Goal: Task Accomplishment & Management: Use online tool/utility

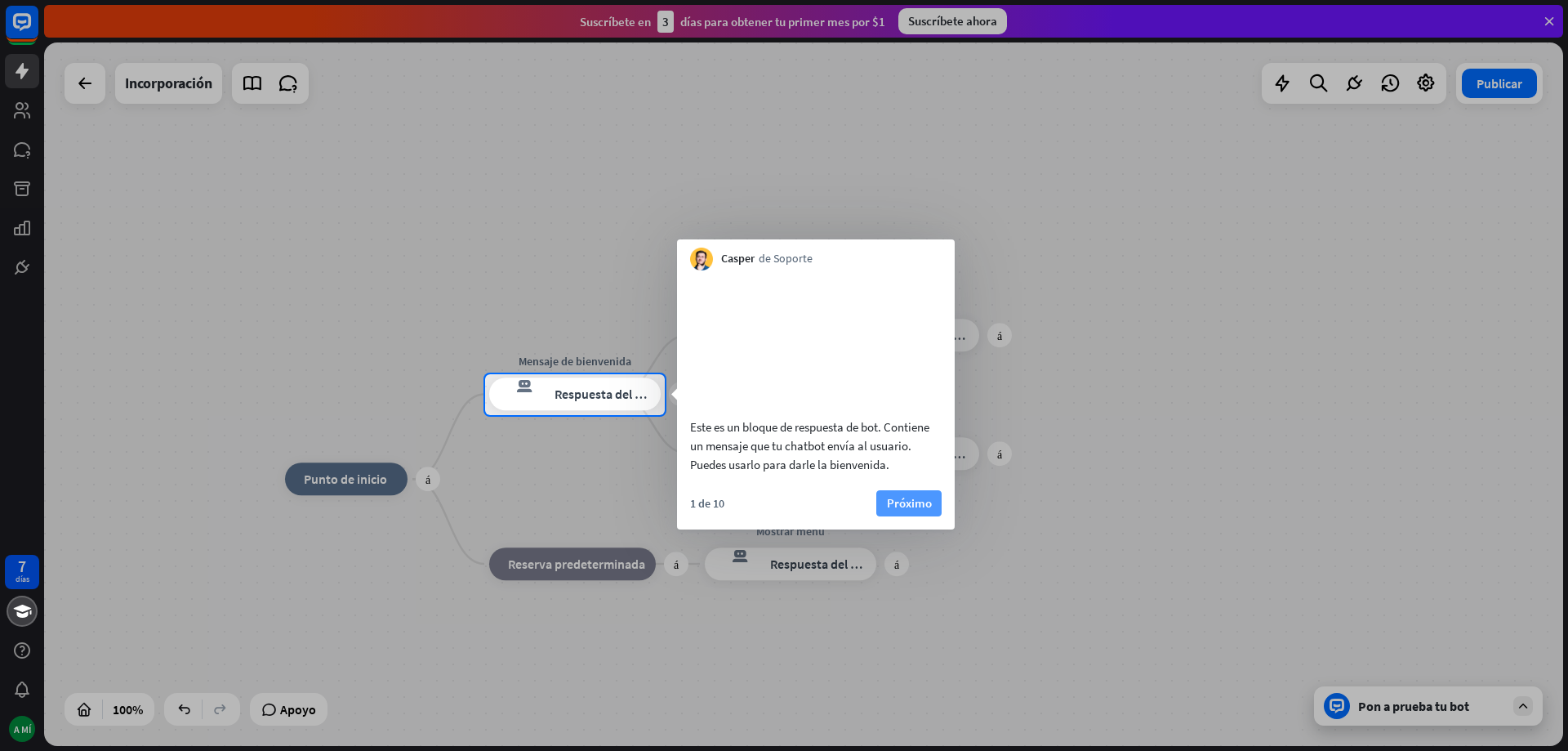
click at [904, 511] on font "Próximo" at bounding box center [909, 503] width 45 height 15
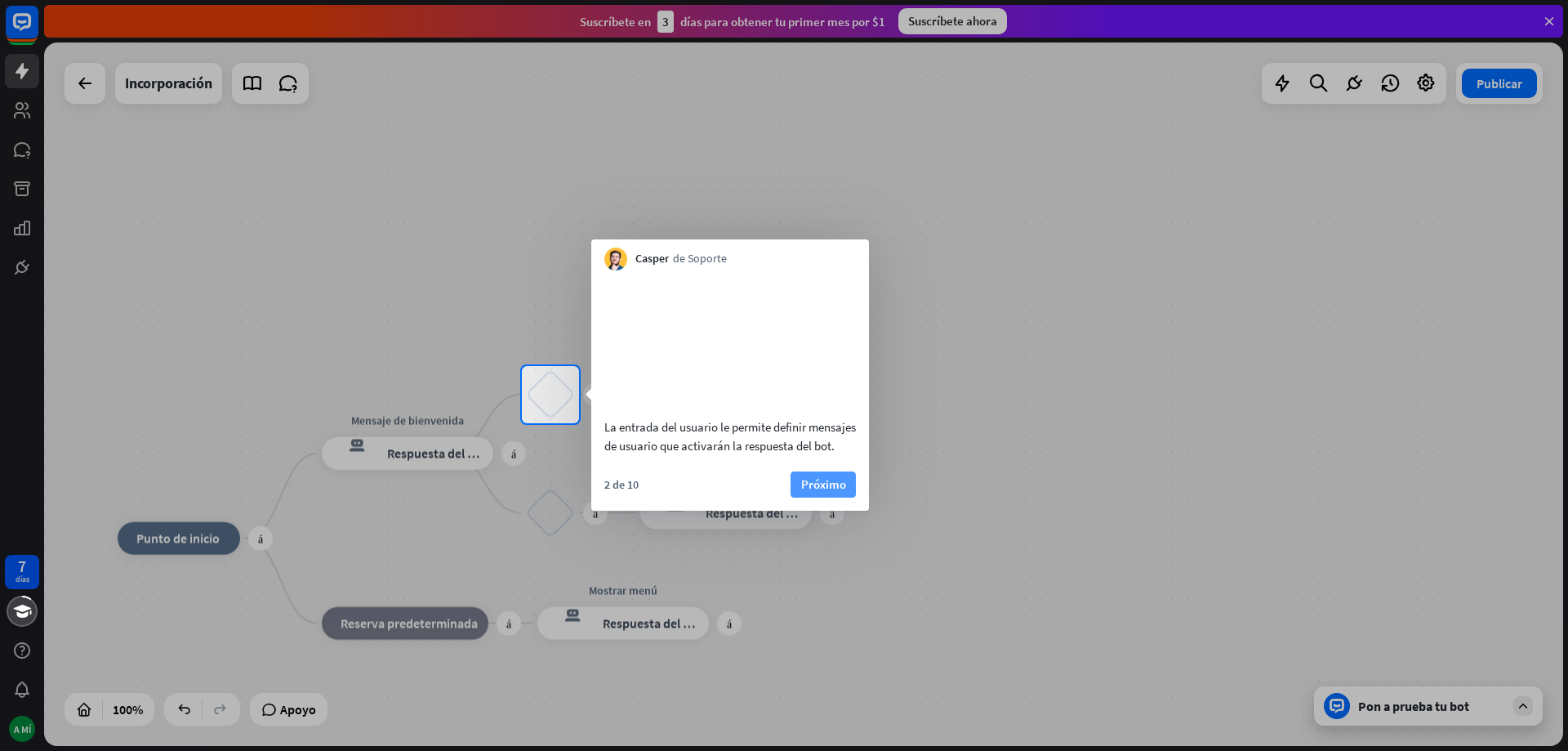
click at [828, 492] on font "Próximo" at bounding box center [823, 484] width 45 height 15
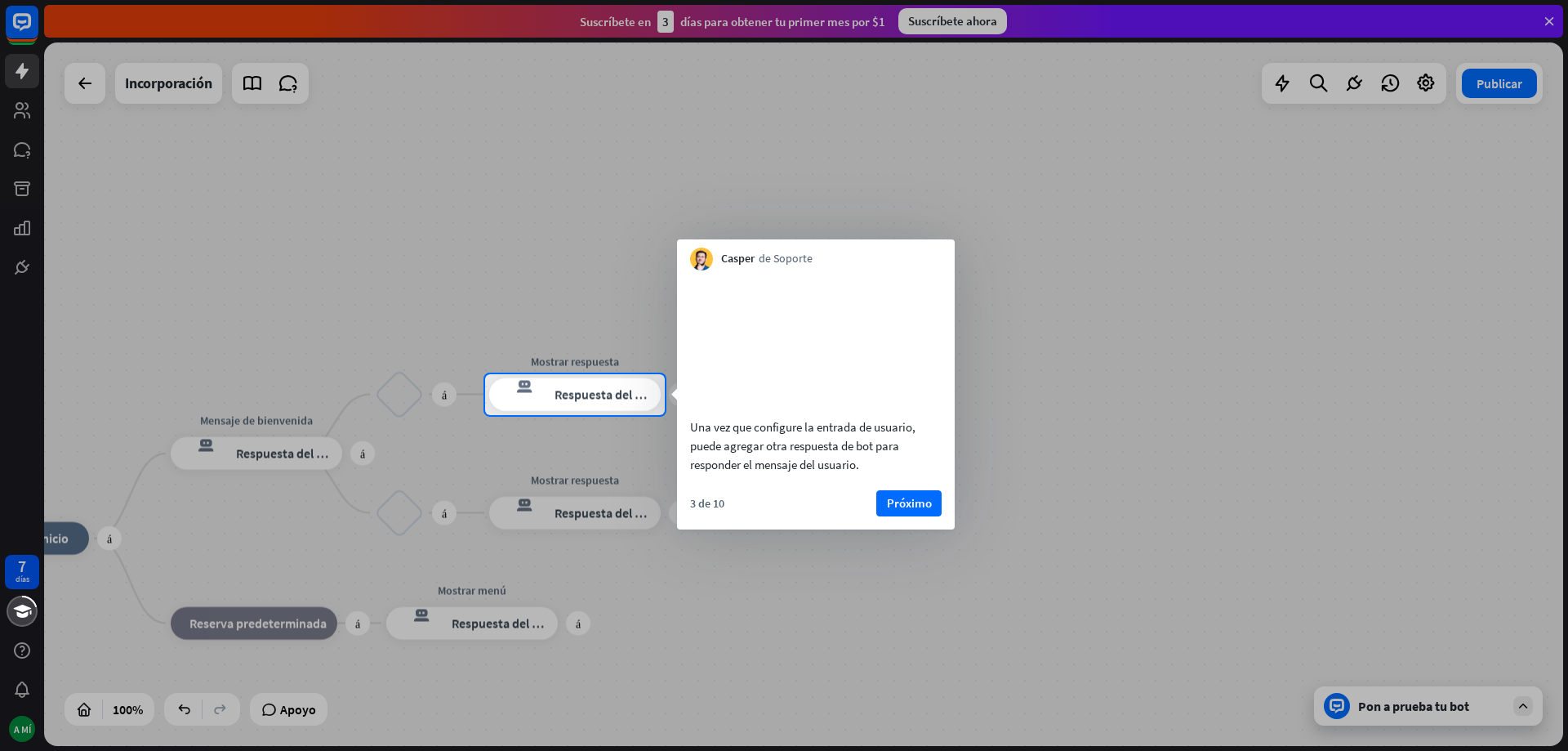
drag, startPoint x: 897, startPoint y: 528, endPoint x: 892, endPoint y: 546, distance: 18.7
click at [897, 511] on font "Próximo" at bounding box center [909, 503] width 45 height 15
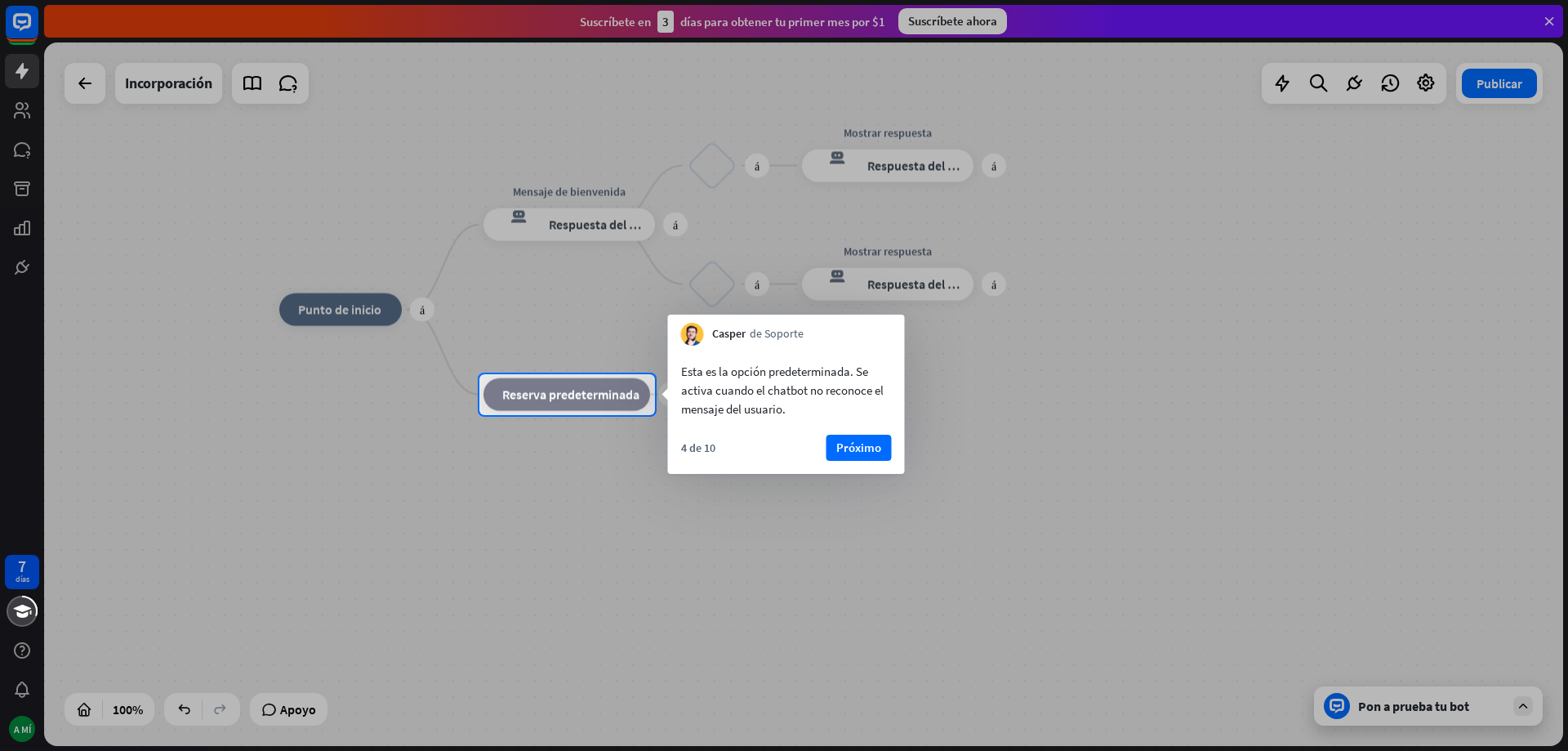
click at [870, 443] on font "Próximo" at bounding box center [859, 447] width 45 height 15
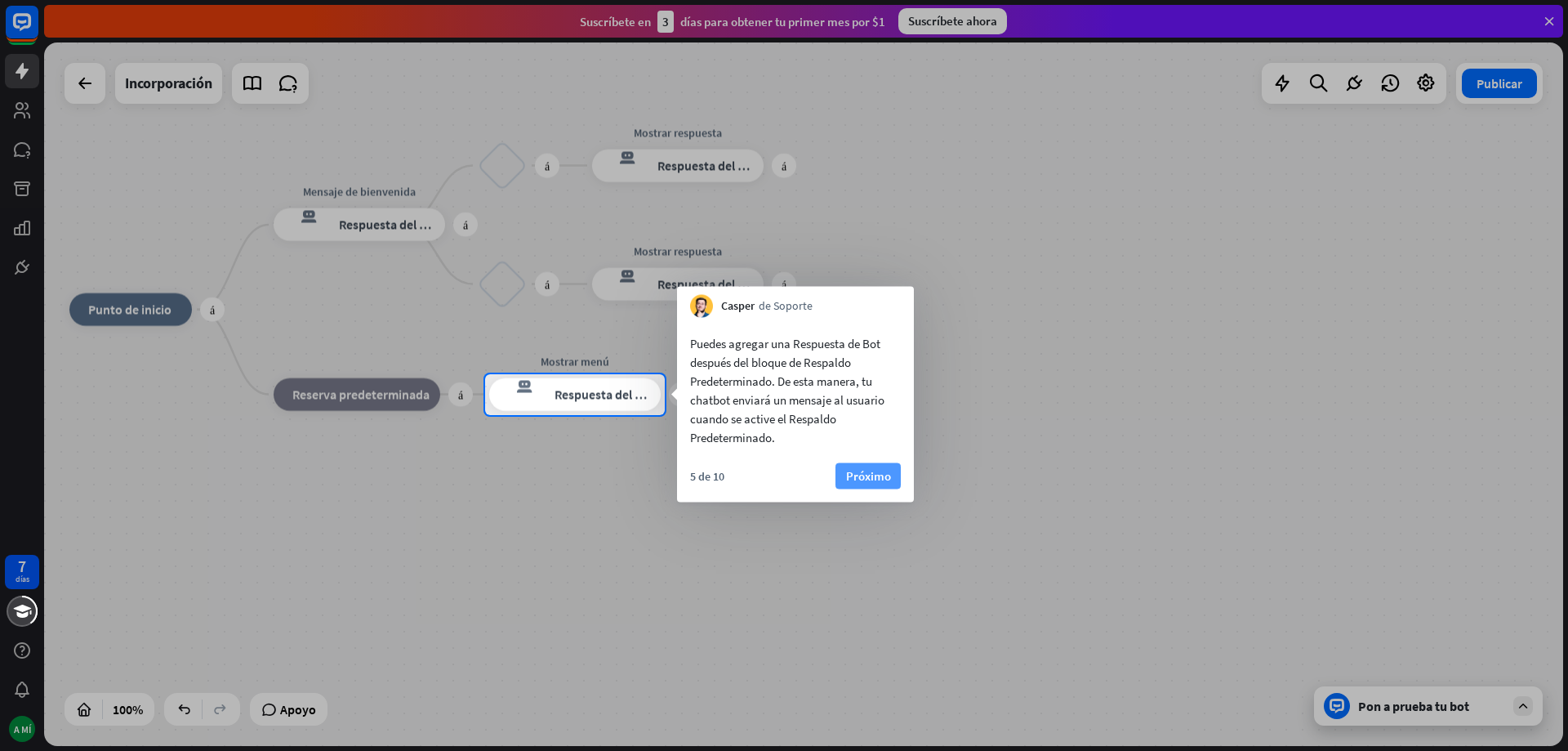
click at [873, 479] on font "Próximo" at bounding box center [868, 476] width 45 height 15
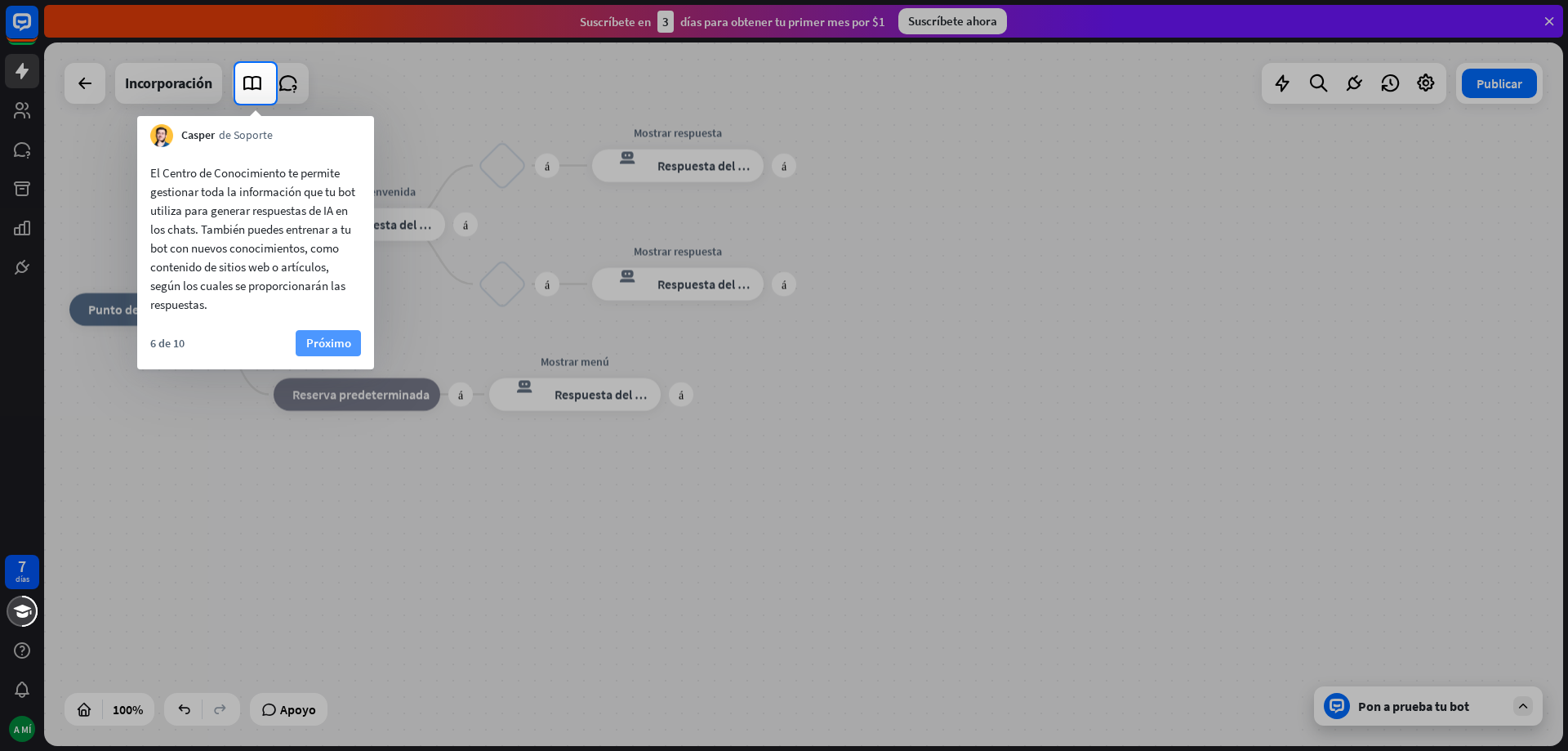
click at [339, 341] on font "Próximo" at bounding box center [329, 342] width 45 height 15
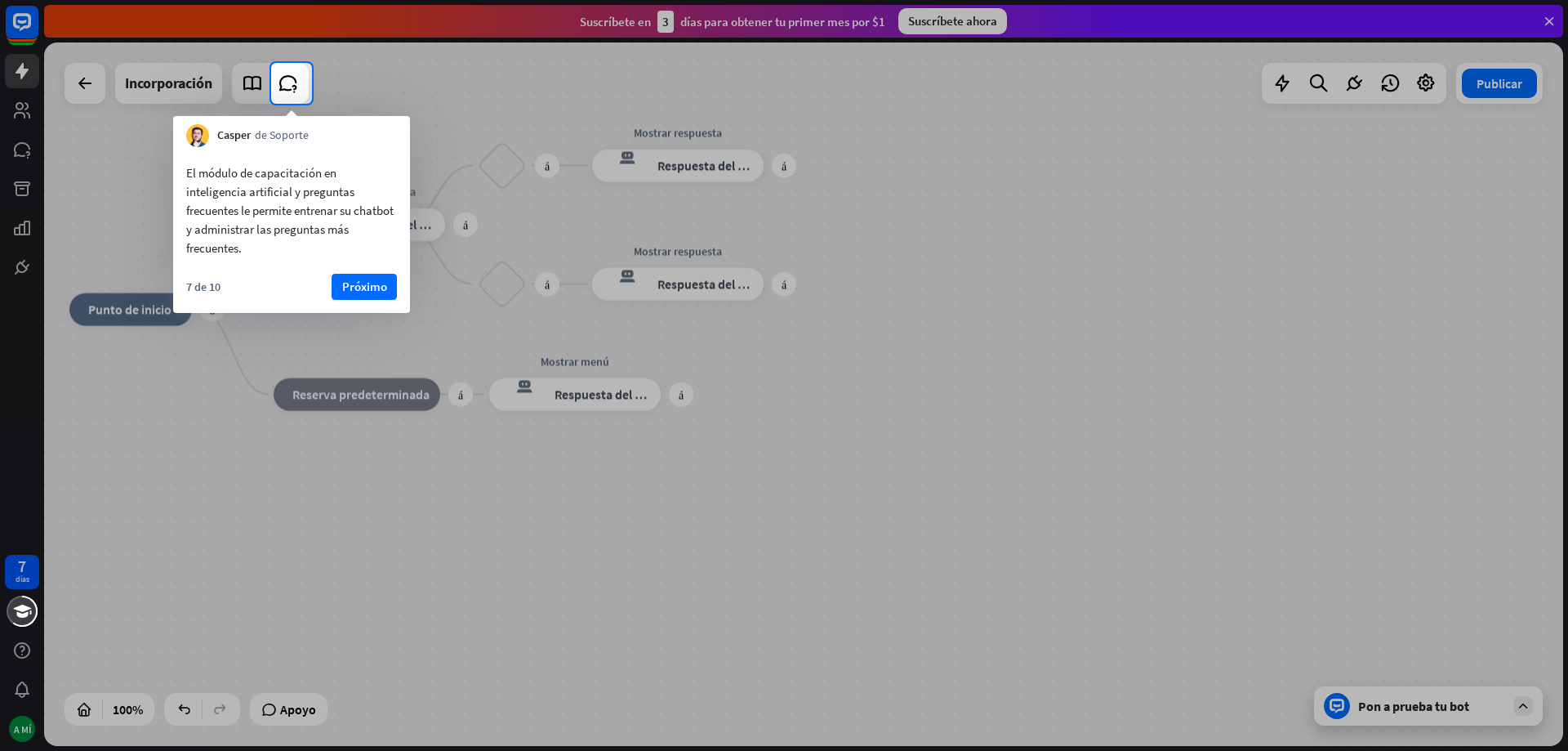
drag, startPoint x: 378, startPoint y: 283, endPoint x: 376, endPoint y: 335, distance: 52.0
click at [378, 284] on font "Próximo" at bounding box center [364, 286] width 45 height 15
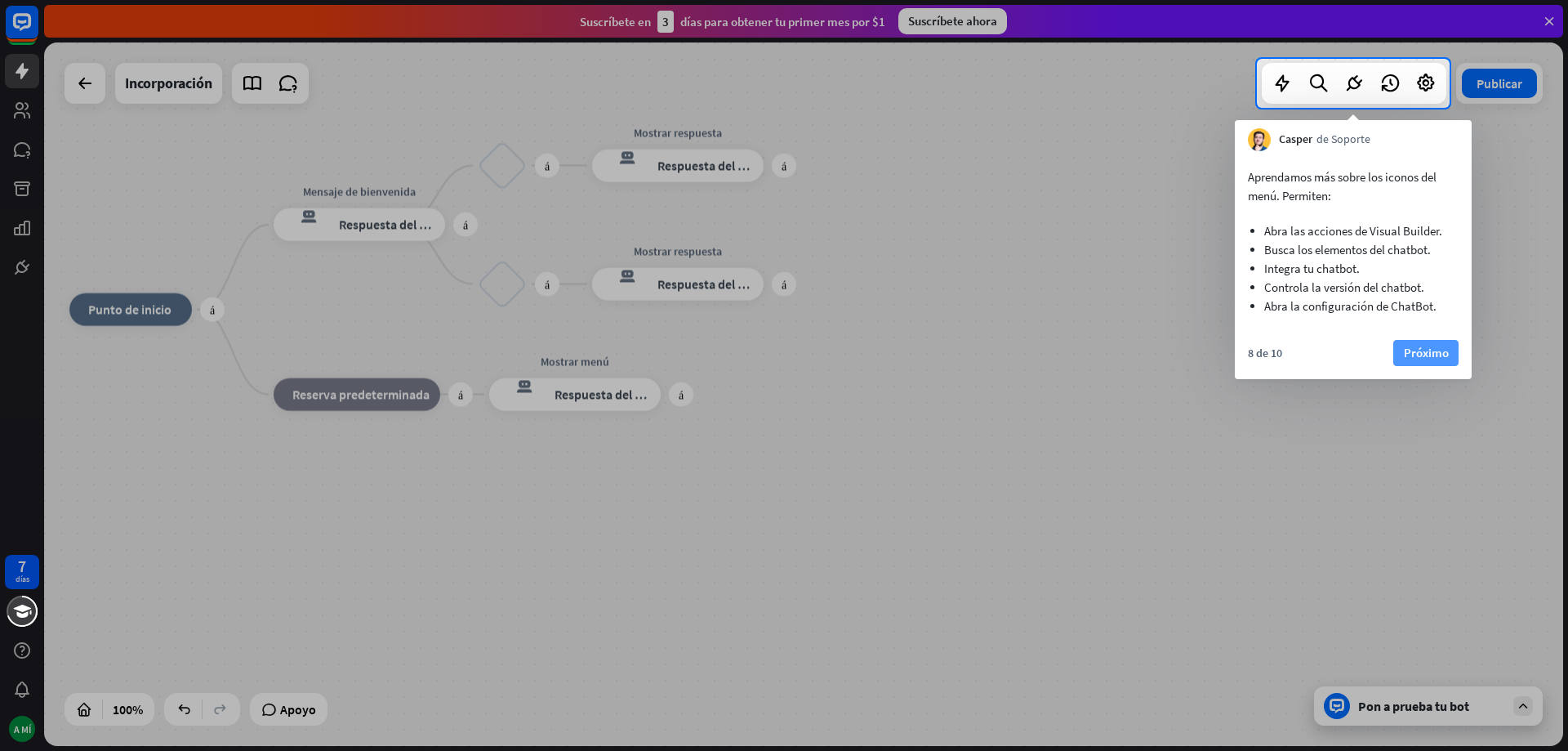
click at [1429, 353] on font "Próximo" at bounding box center [1426, 353] width 45 height 15
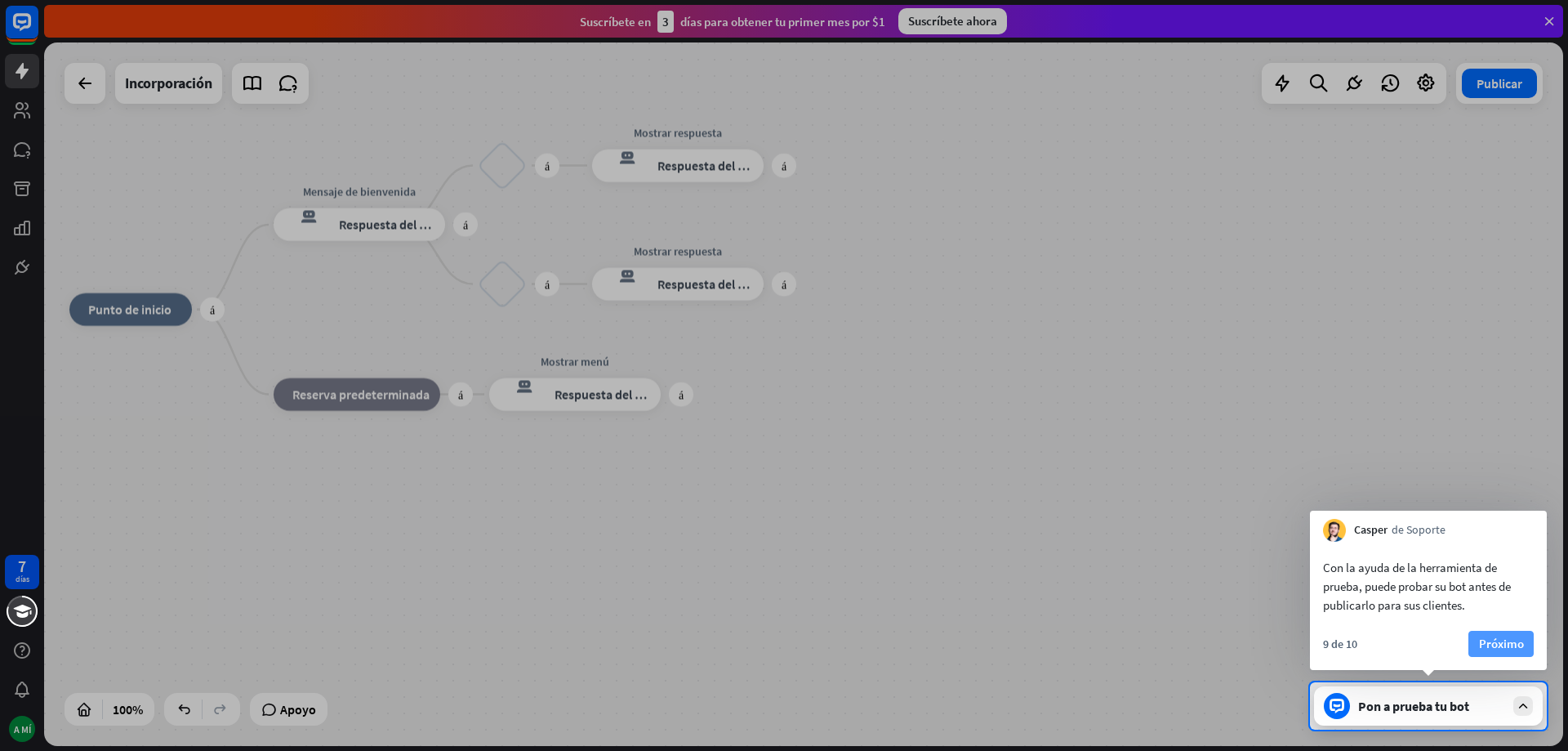
click at [1502, 642] on font "Próximo" at bounding box center [1502, 643] width 45 height 15
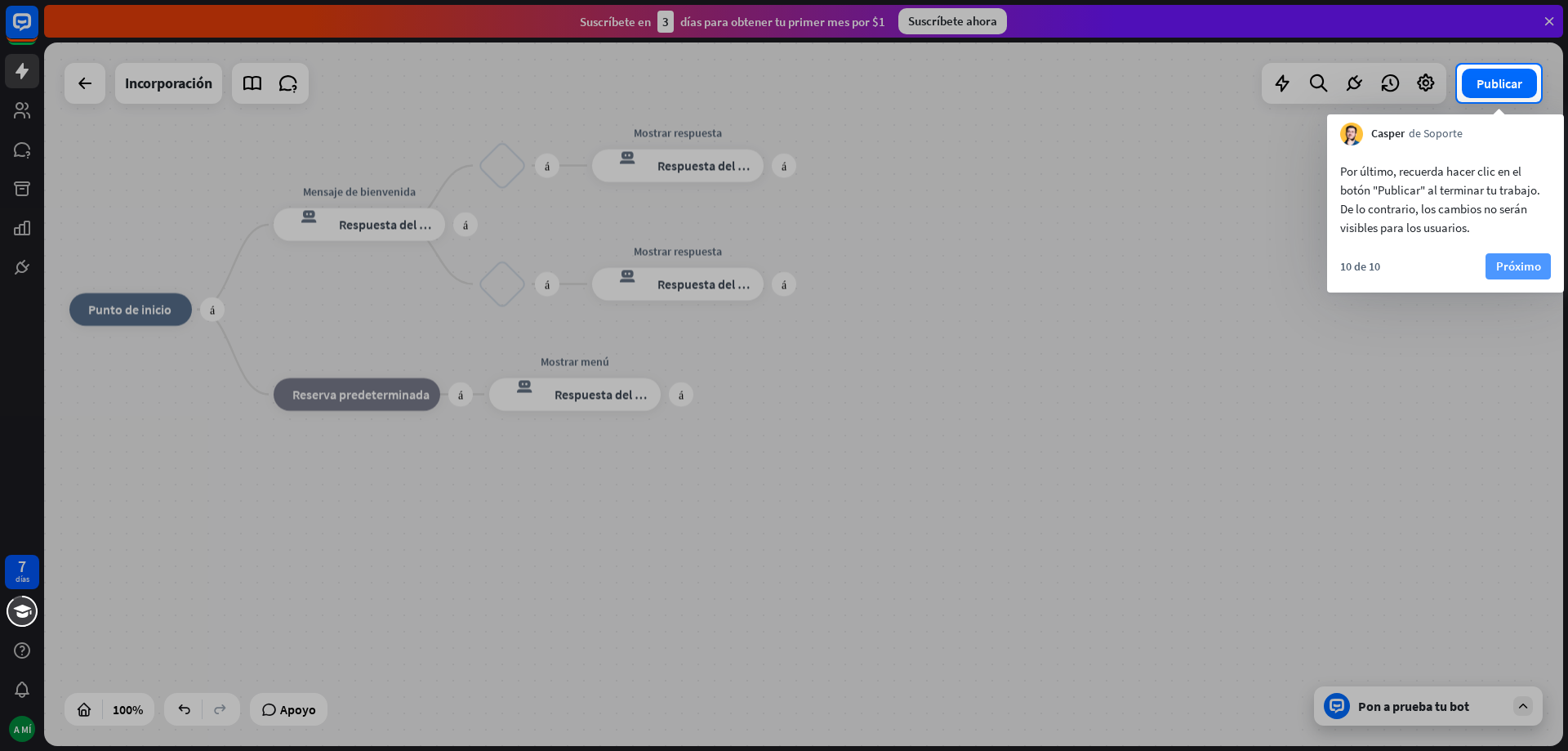
click at [1509, 271] on font "Próximo" at bounding box center [1519, 266] width 45 height 15
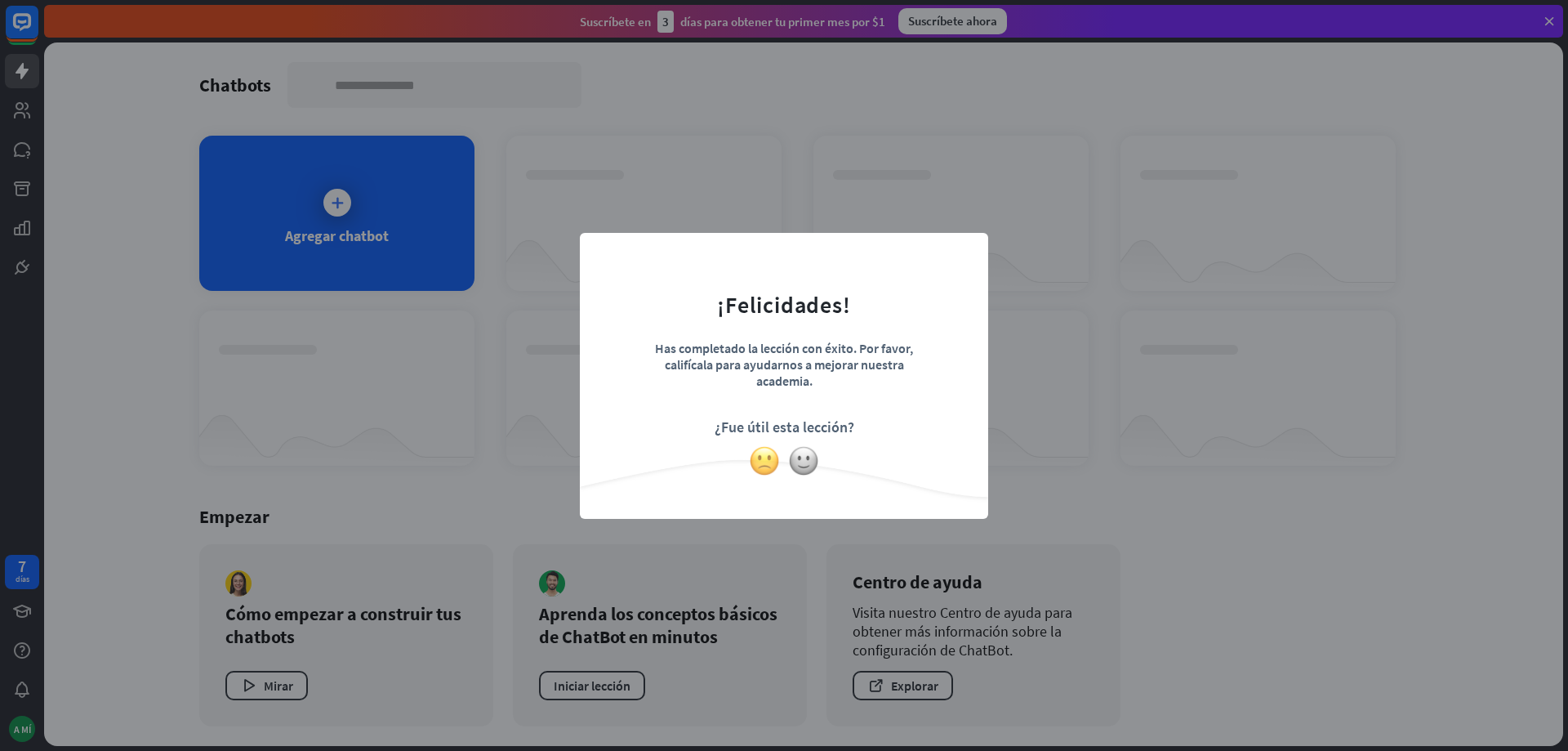
click at [763, 465] on img at bounding box center [764, 461] width 31 height 31
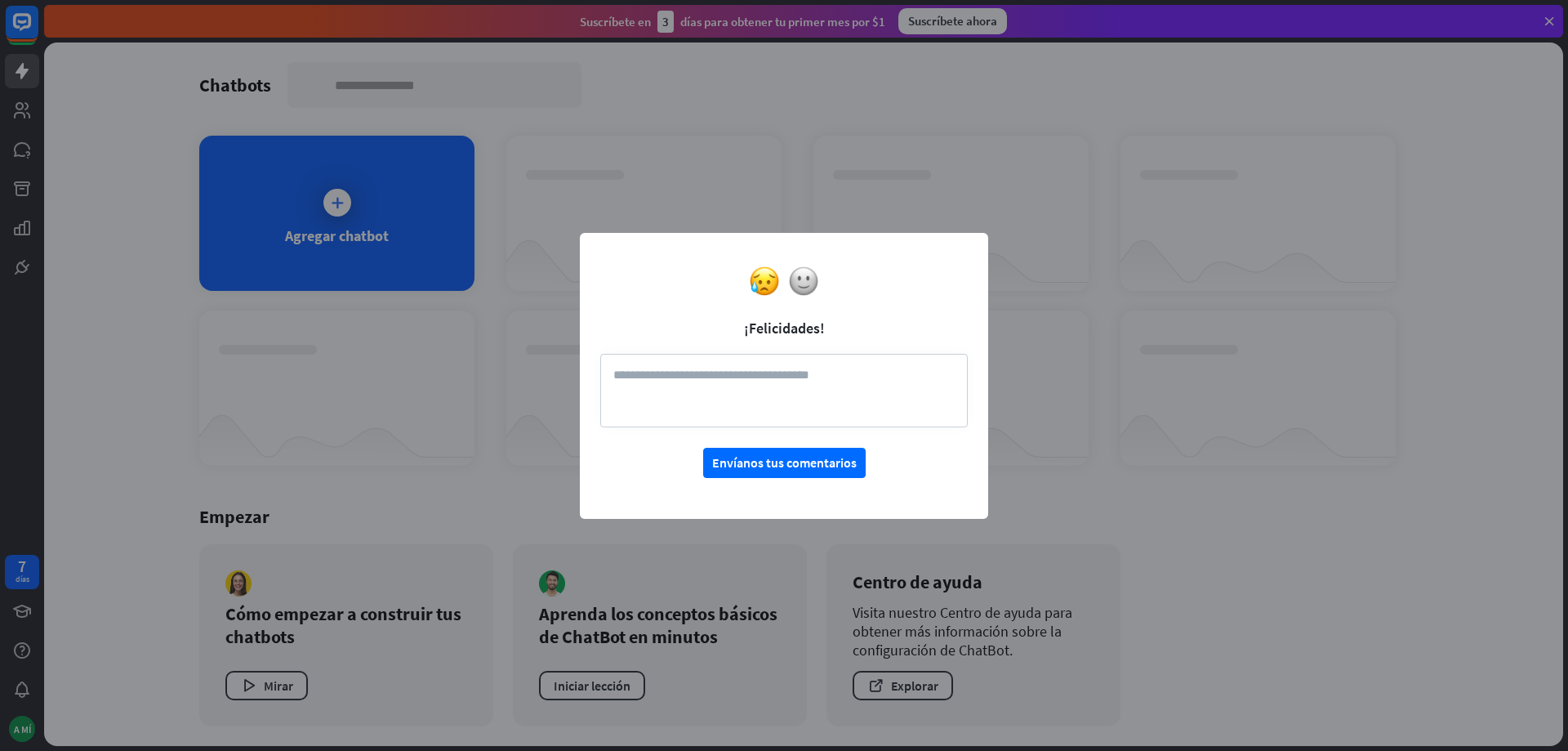
click at [895, 378] on textarea at bounding box center [784, 390] width 367 height 73
type textarea "**********"
click at [813, 462] on font "Envíanos tus comentarios" at bounding box center [784, 462] width 145 height 16
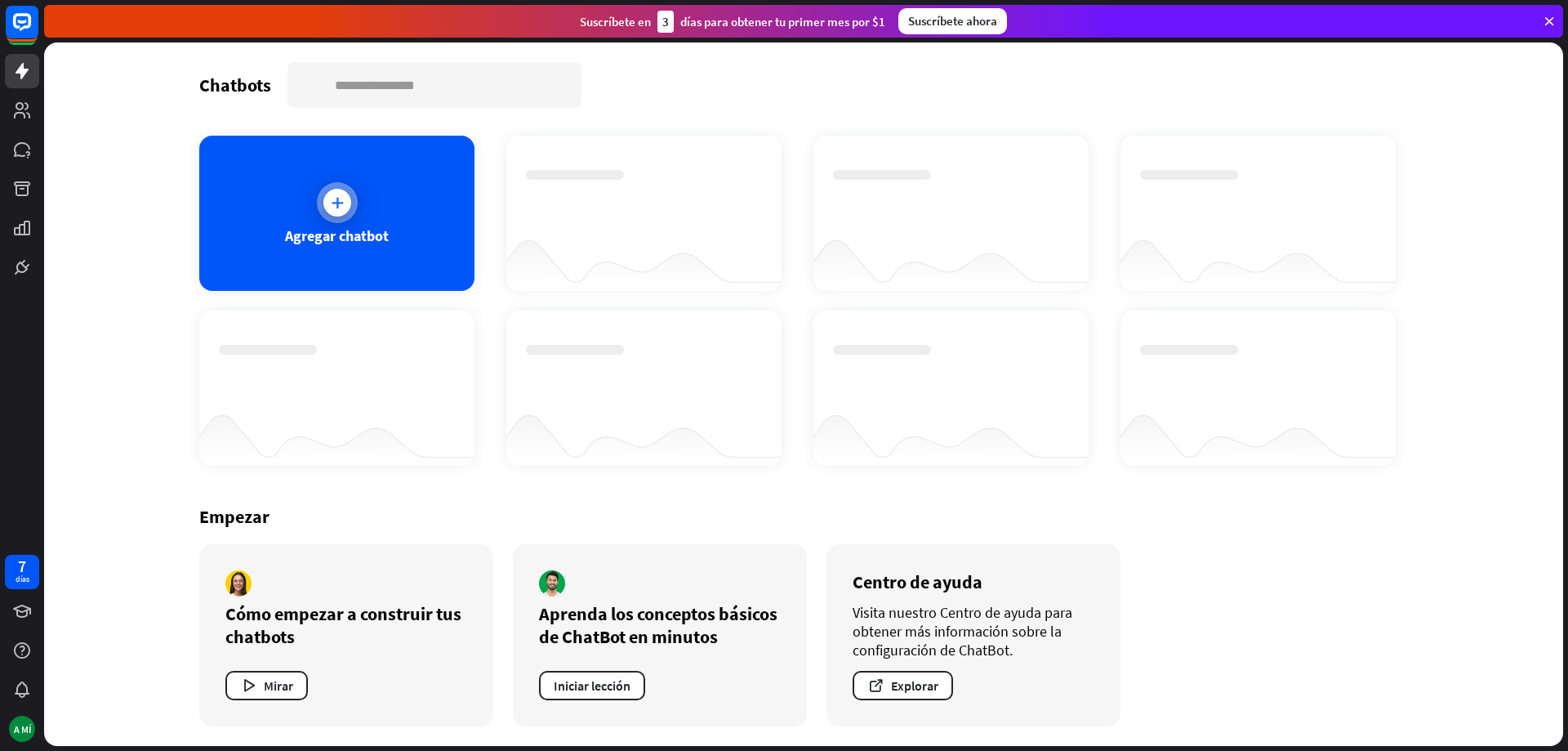
click at [332, 198] on icon at bounding box center [337, 202] width 16 height 16
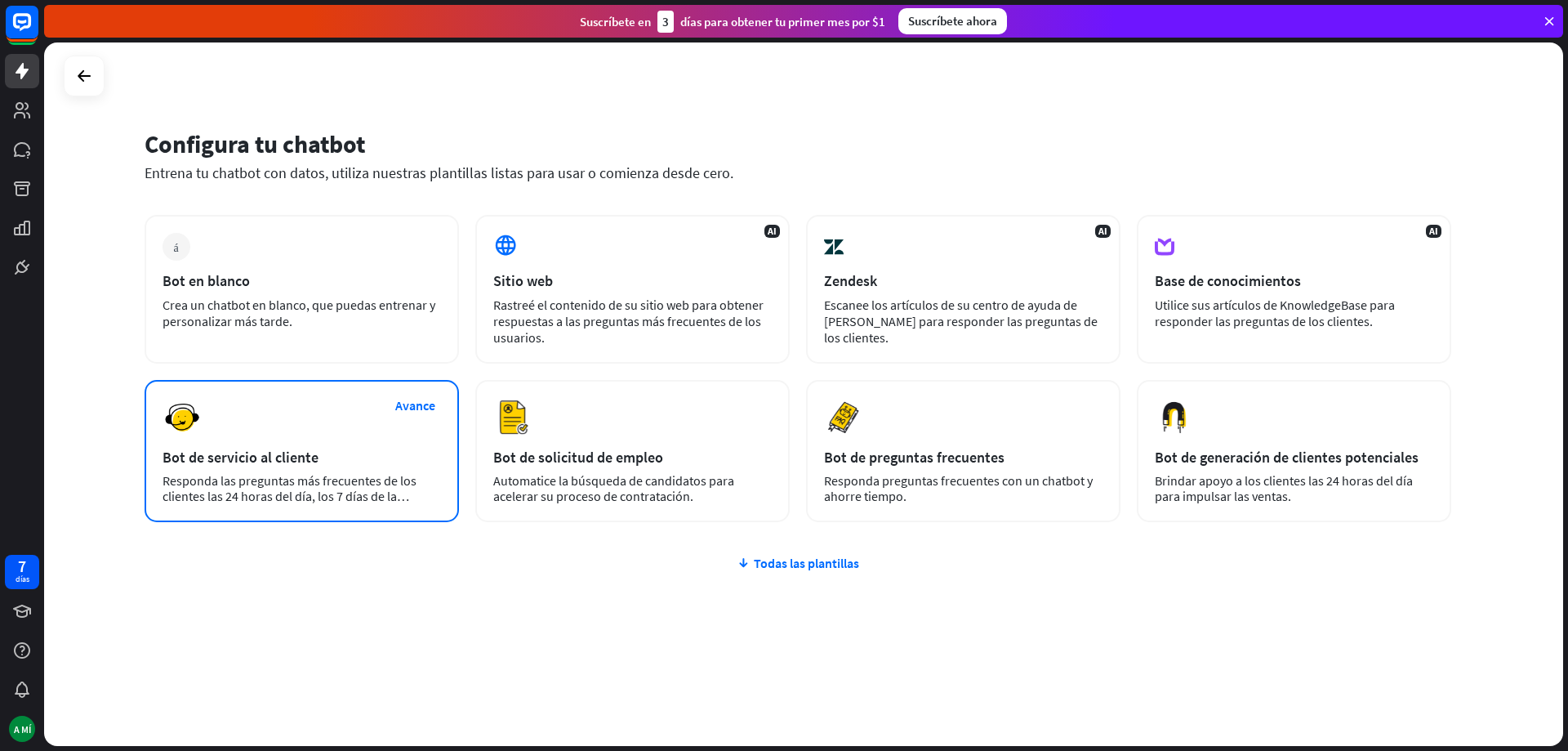
click at [265, 479] on font "Responda las preguntas más frecuentes de los clientes las 24 horas del día, los…" at bounding box center [290, 496] width 254 height 47
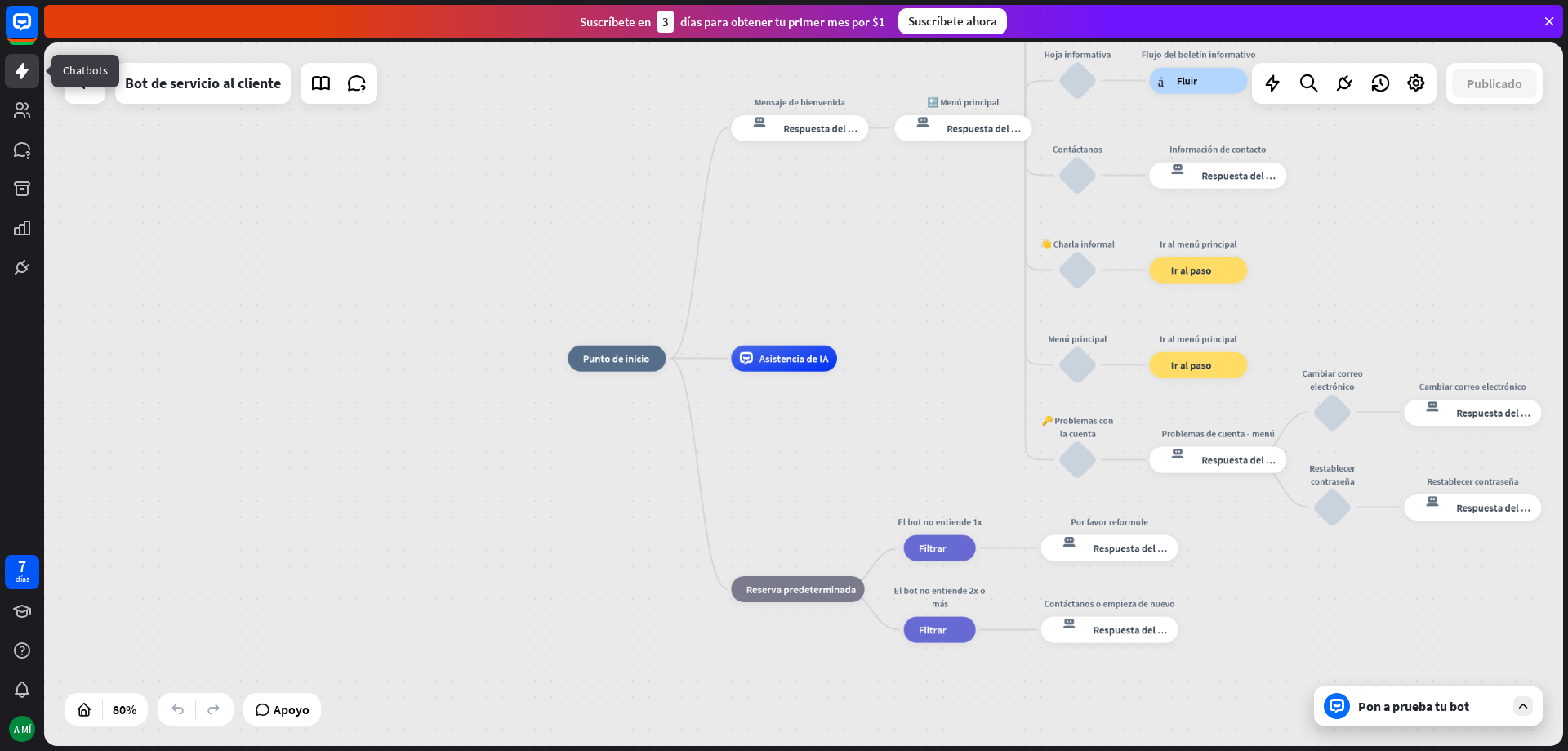
click at [23, 73] on icon at bounding box center [22, 70] width 13 height 16
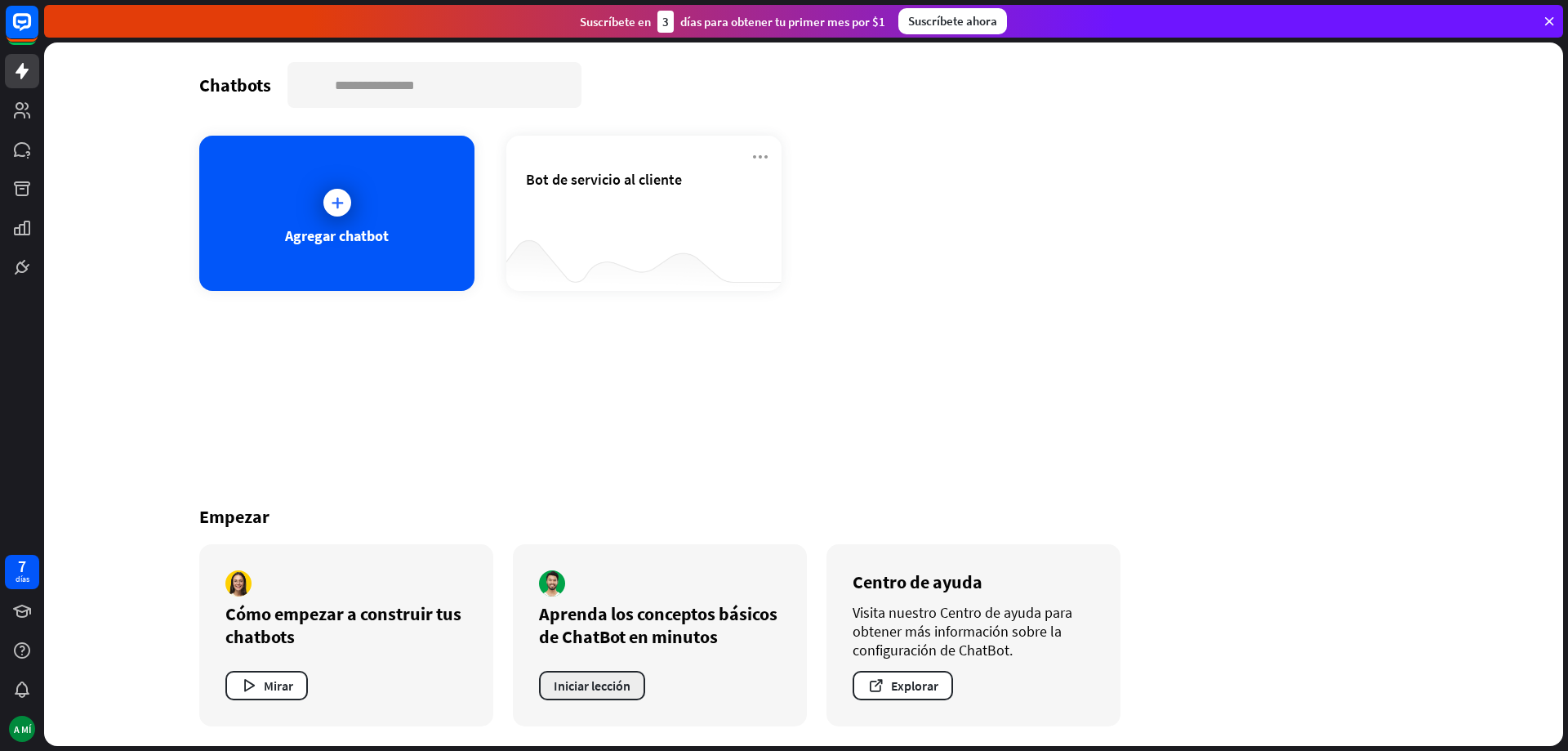
click at [597, 684] on font "Iniciar lección" at bounding box center [593, 685] width 77 height 16
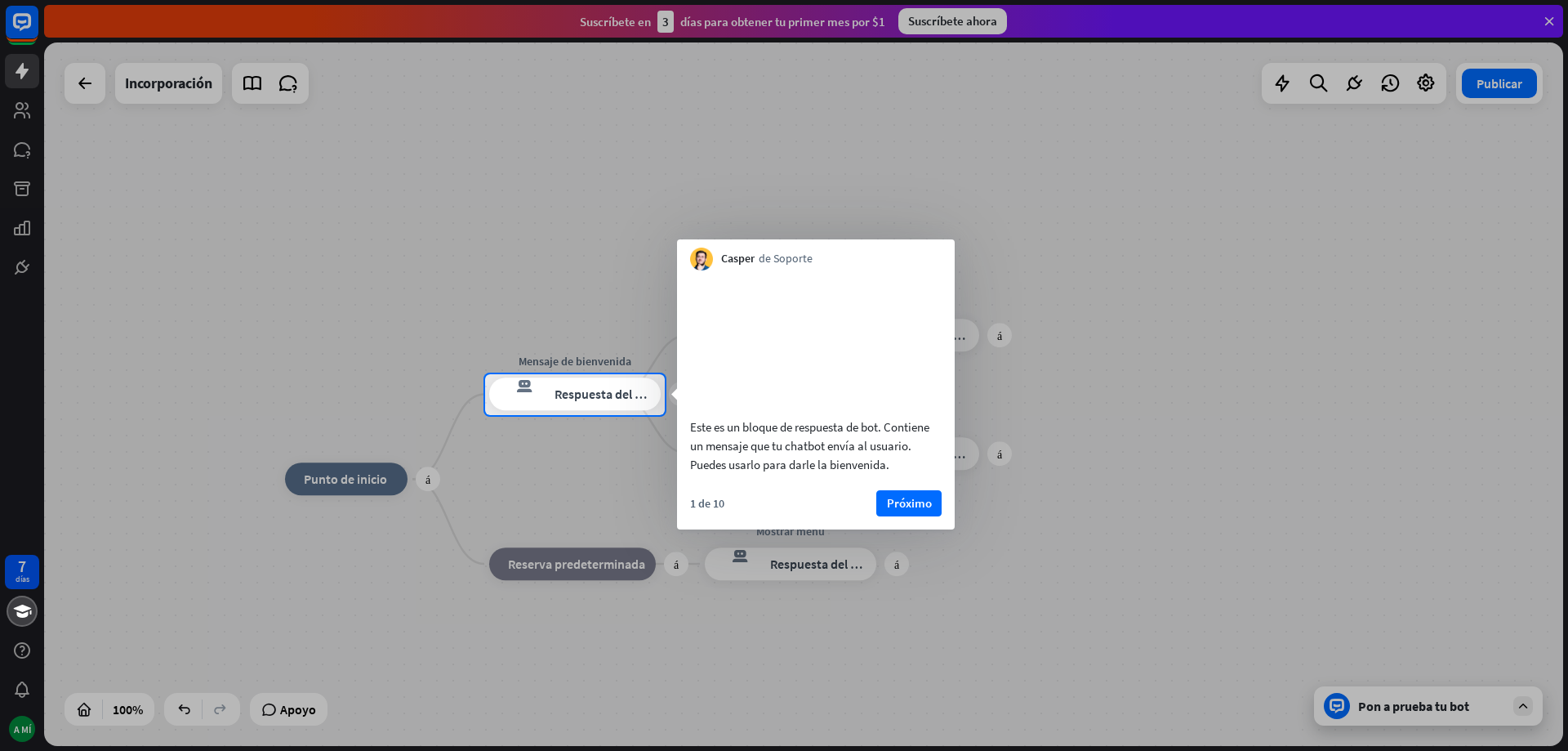
click at [1526, 710] on div at bounding box center [784, 583] width 1568 height 336
click at [1417, 707] on div at bounding box center [784, 583] width 1568 height 336
click at [919, 511] on font "Próximo" at bounding box center [909, 503] width 45 height 15
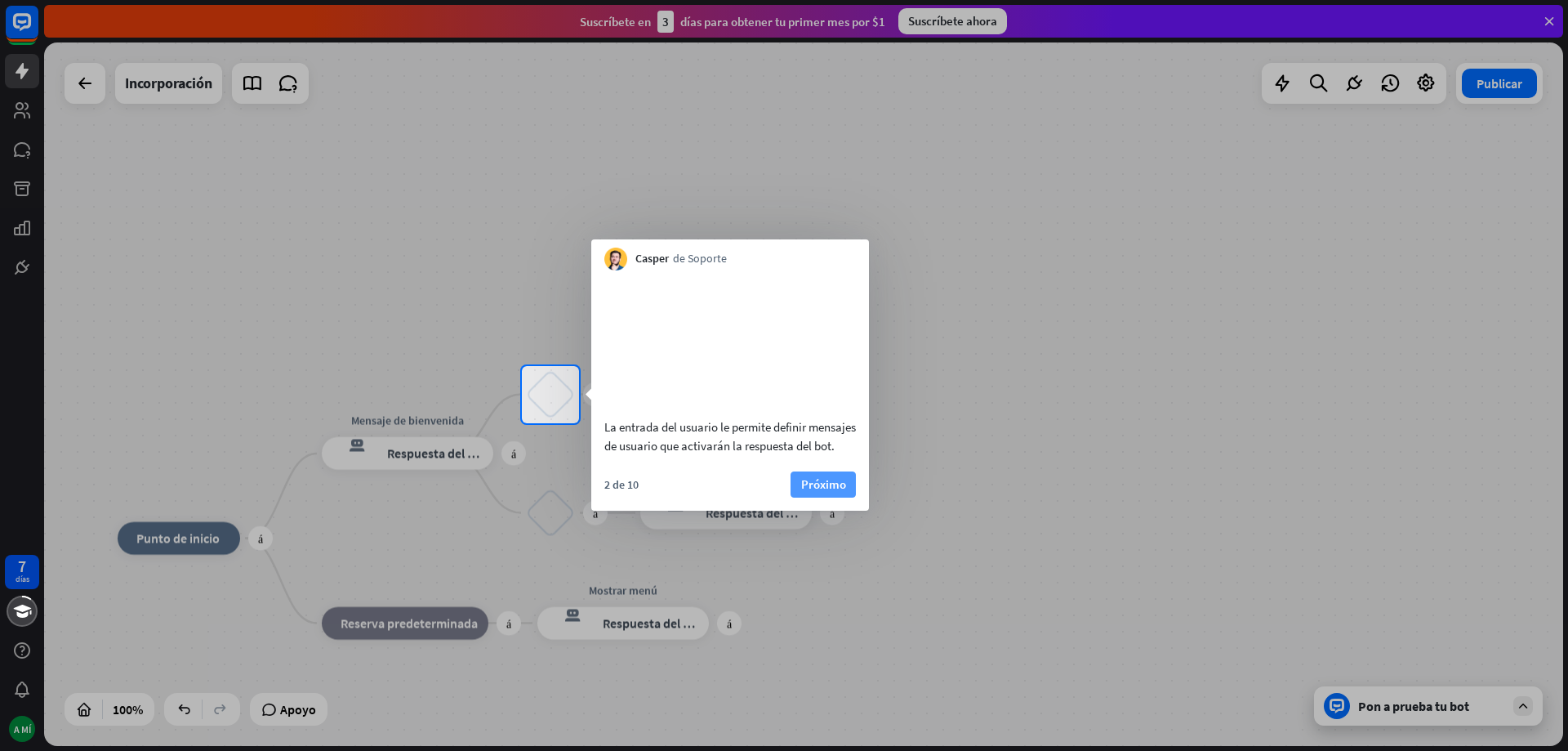
click at [818, 492] on font "Próximo" at bounding box center [823, 484] width 45 height 15
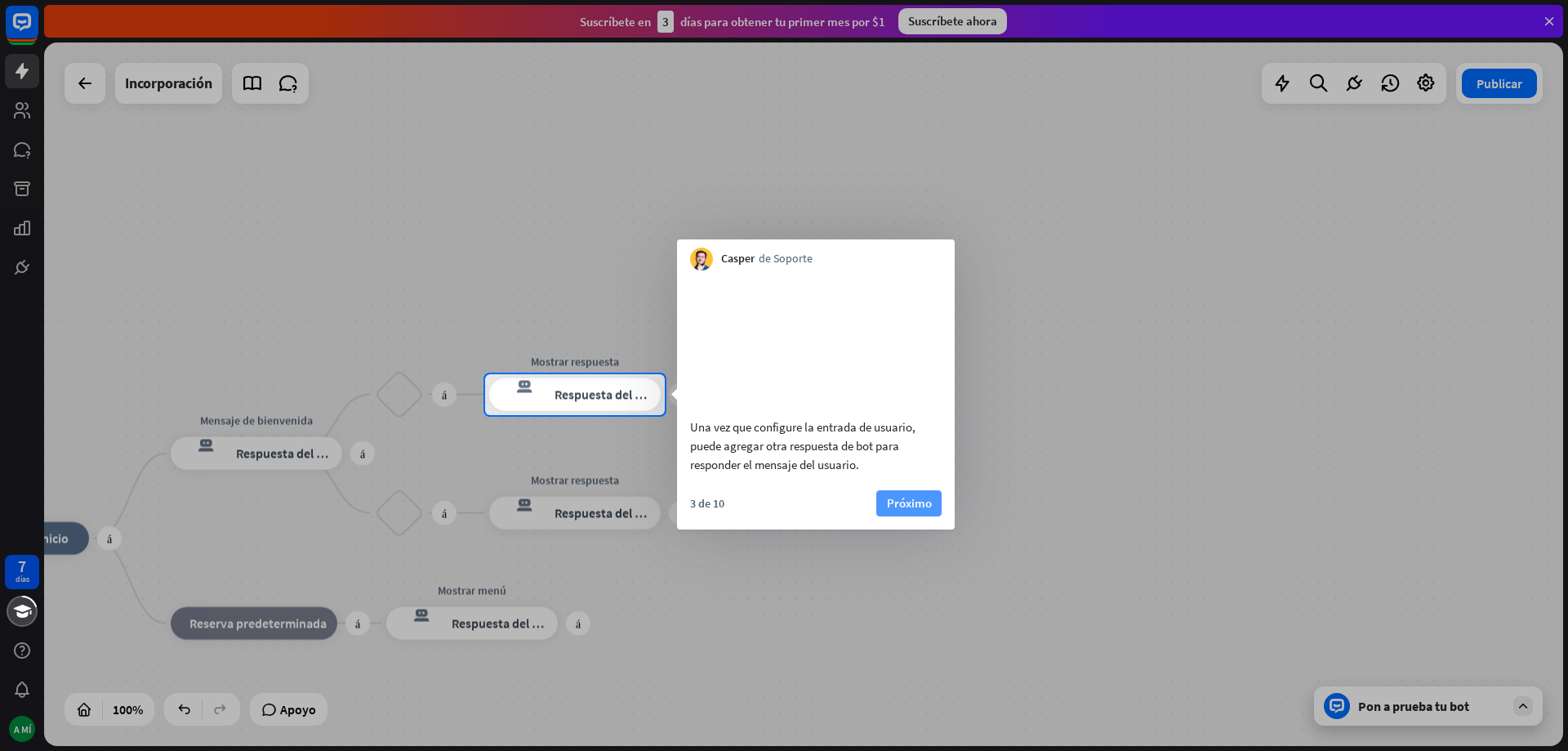
click at [907, 511] on font "Próximo" at bounding box center [909, 503] width 45 height 15
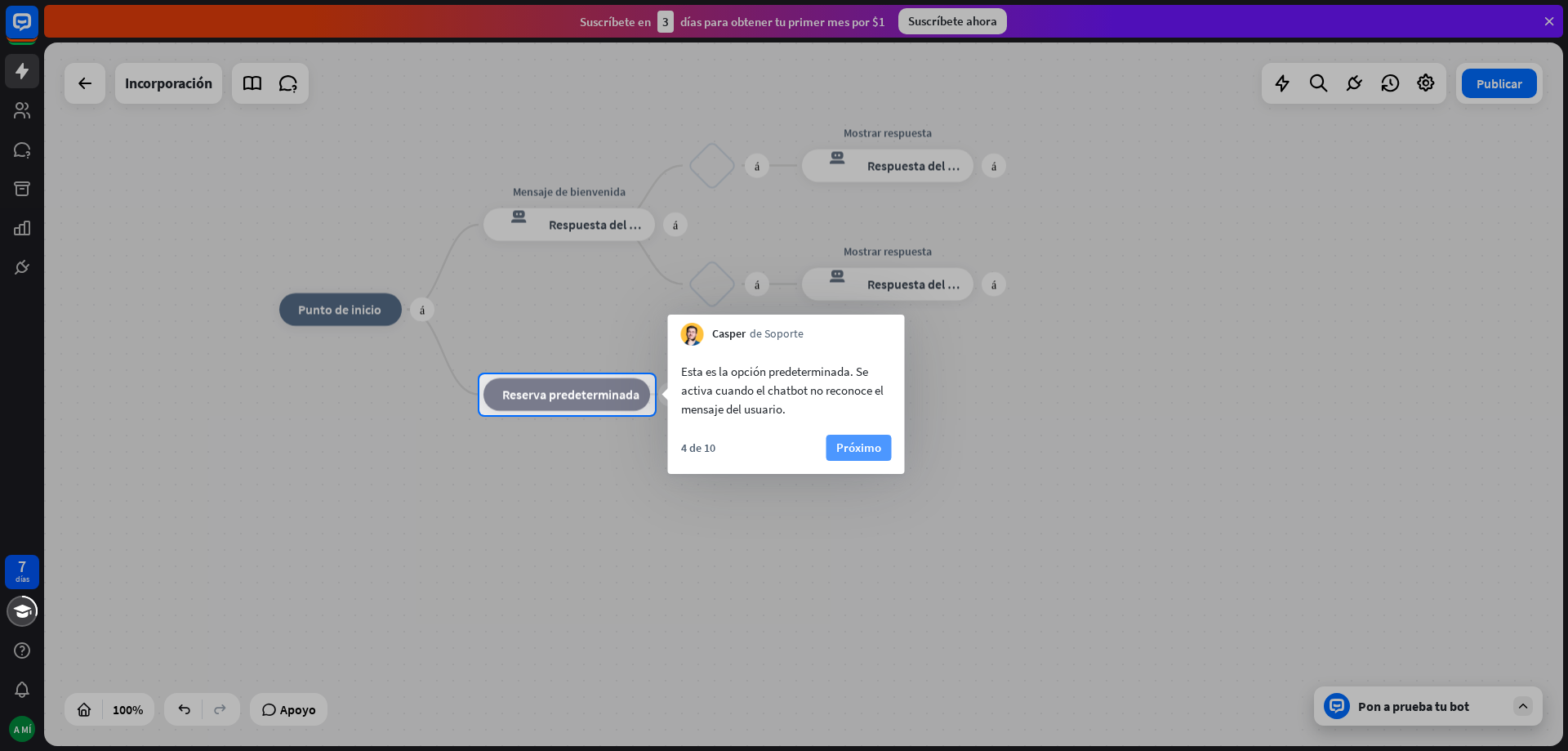
click at [876, 450] on font "Próximo" at bounding box center [859, 447] width 45 height 15
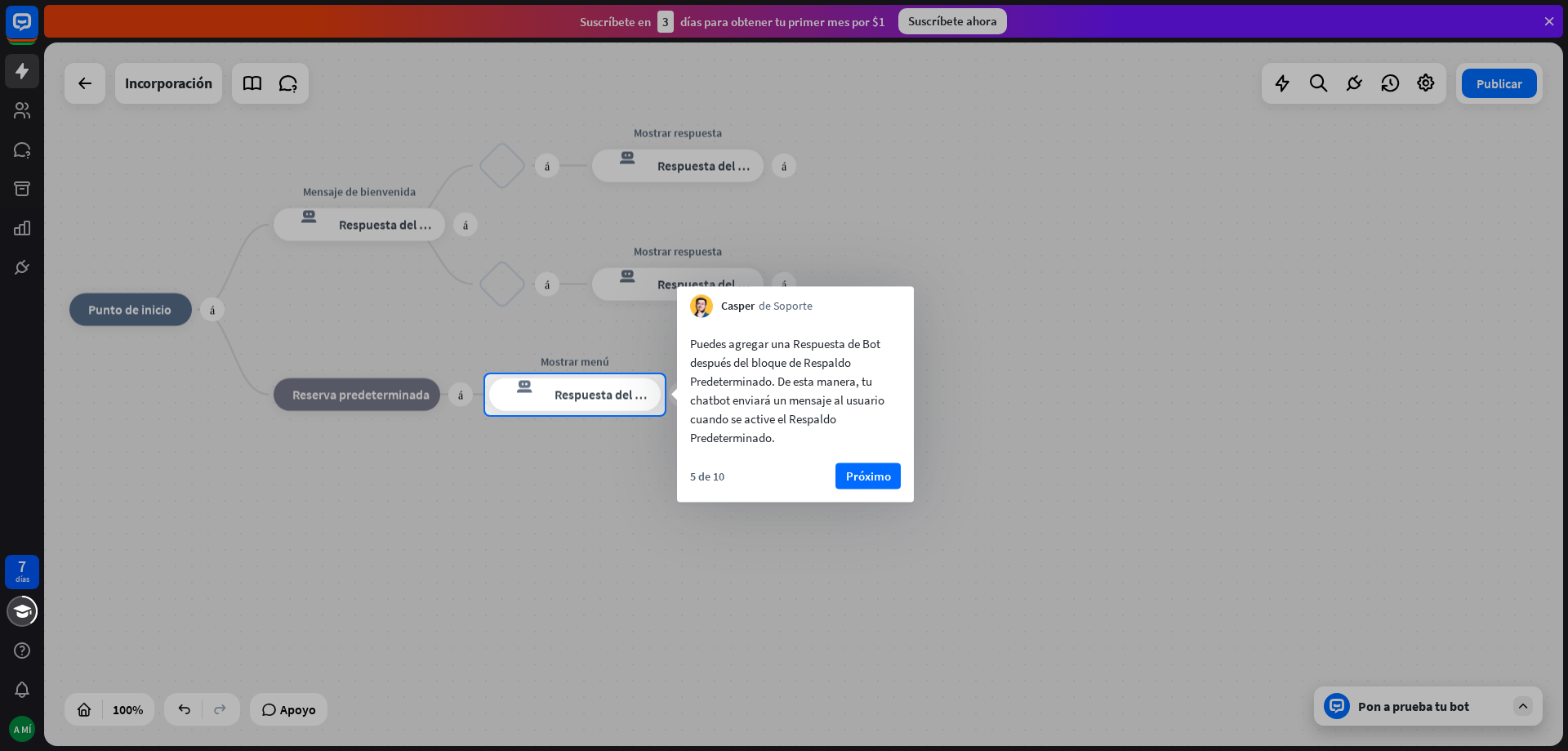
drag, startPoint x: 863, startPoint y: 476, endPoint x: 870, endPoint y: 480, distance: 8.1
click at [864, 478] on font "Próximo" at bounding box center [868, 476] width 45 height 15
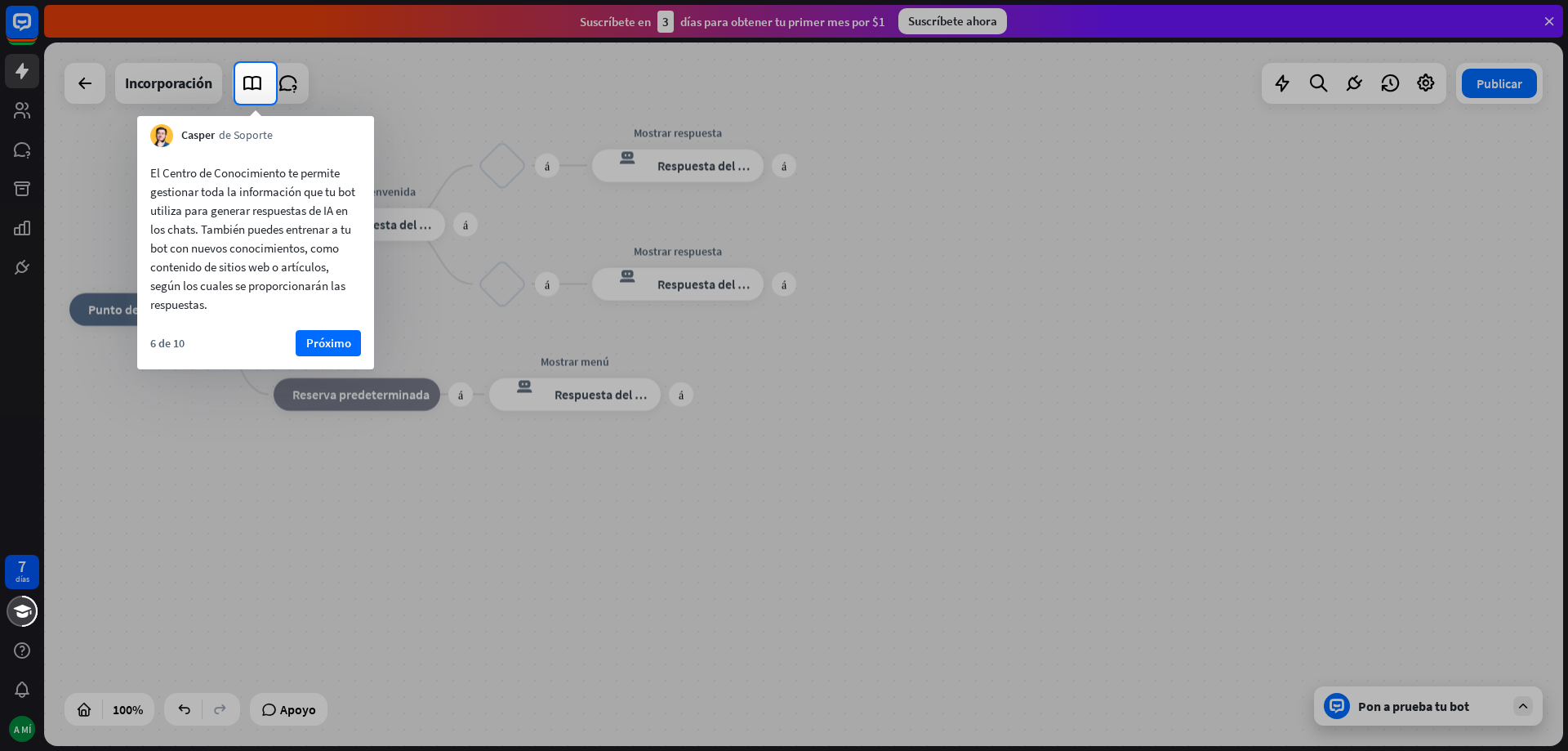
click at [331, 342] on font "Próximo" at bounding box center [329, 342] width 45 height 15
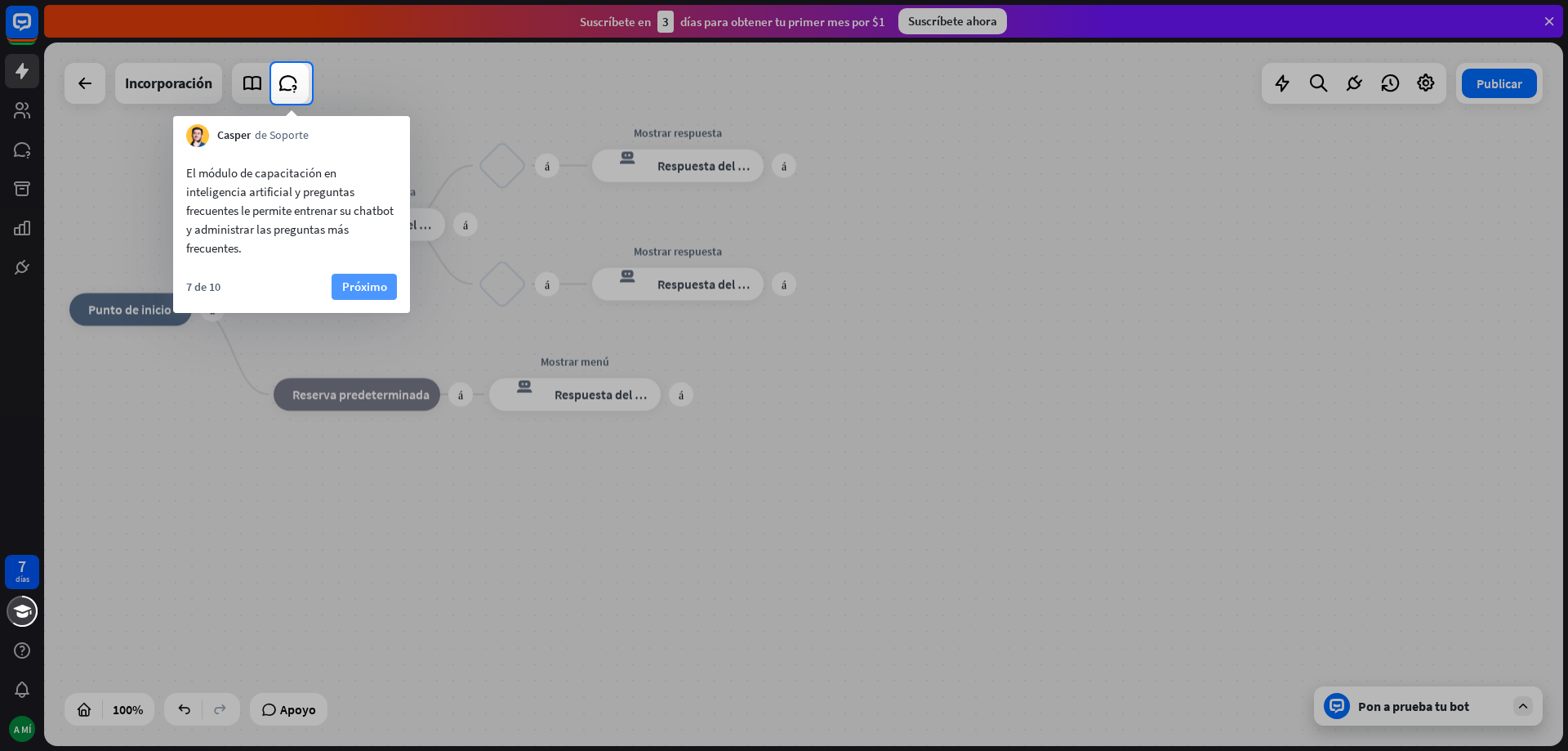
click at [374, 287] on font "Próximo" at bounding box center [364, 286] width 45 height 15
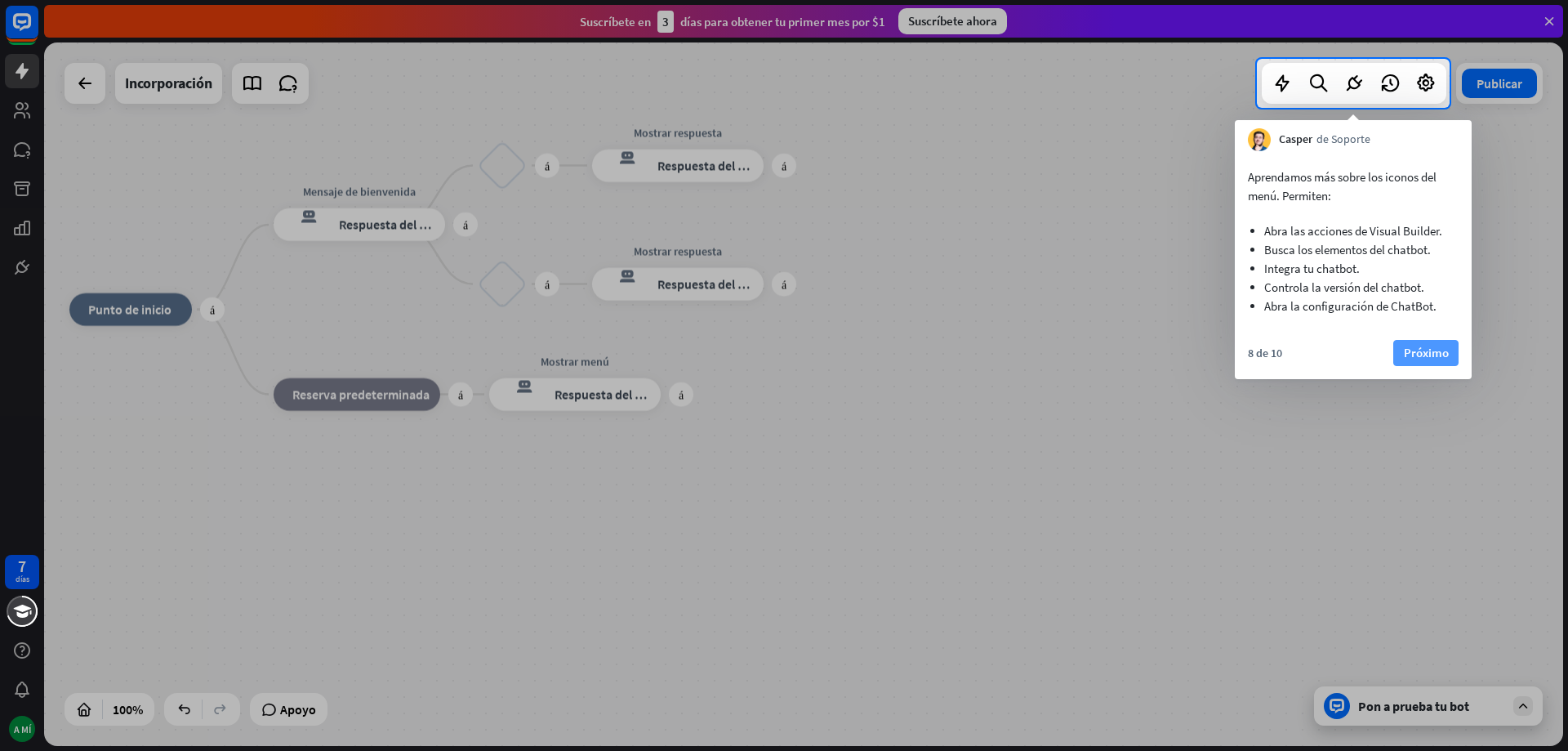
click at [1423, 351] on font "Próximo" at bounding box center [1426, 353] width 45 height 15
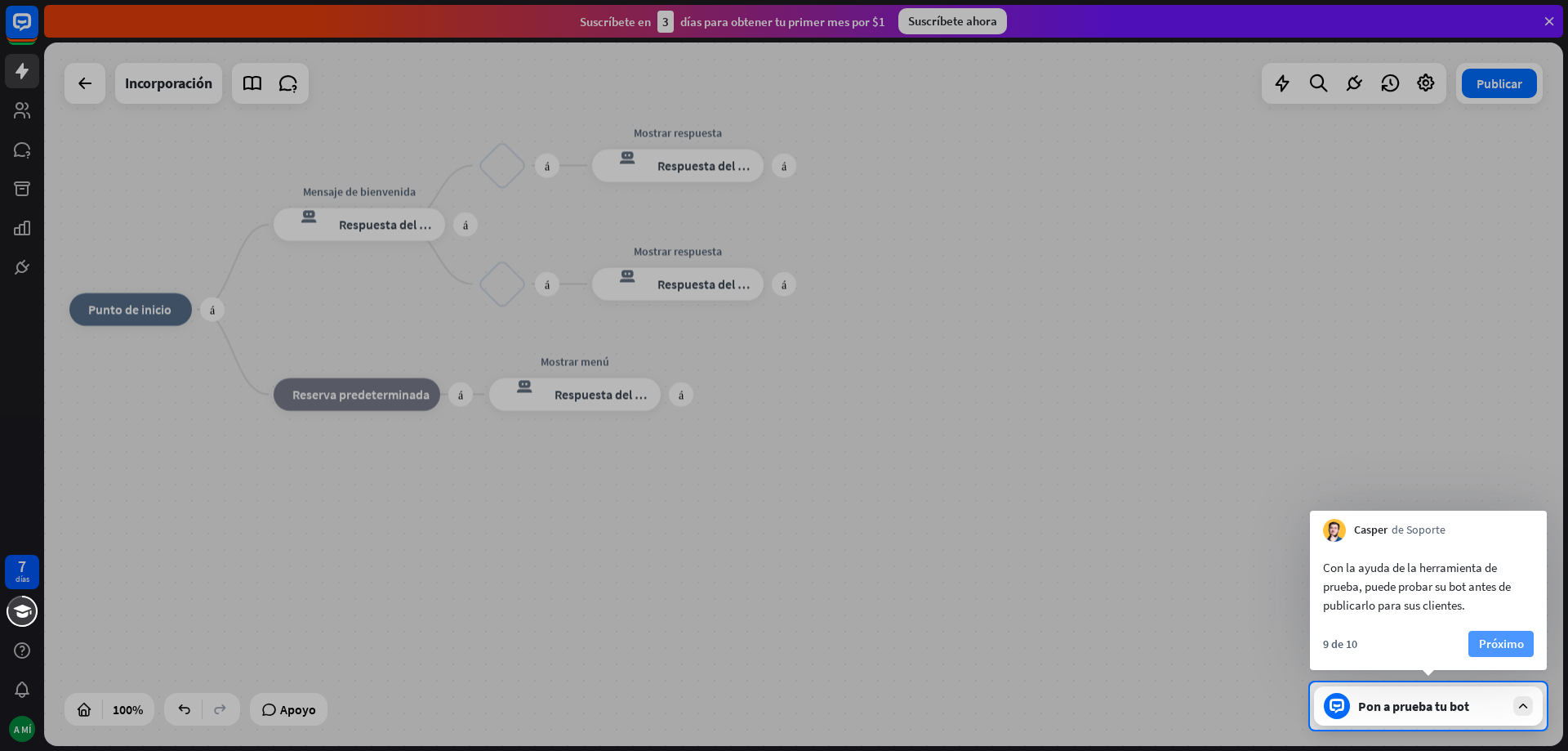
click at [1495, 645] on font "Próximo" at bounding box center [1502, 643] width 45 height 15
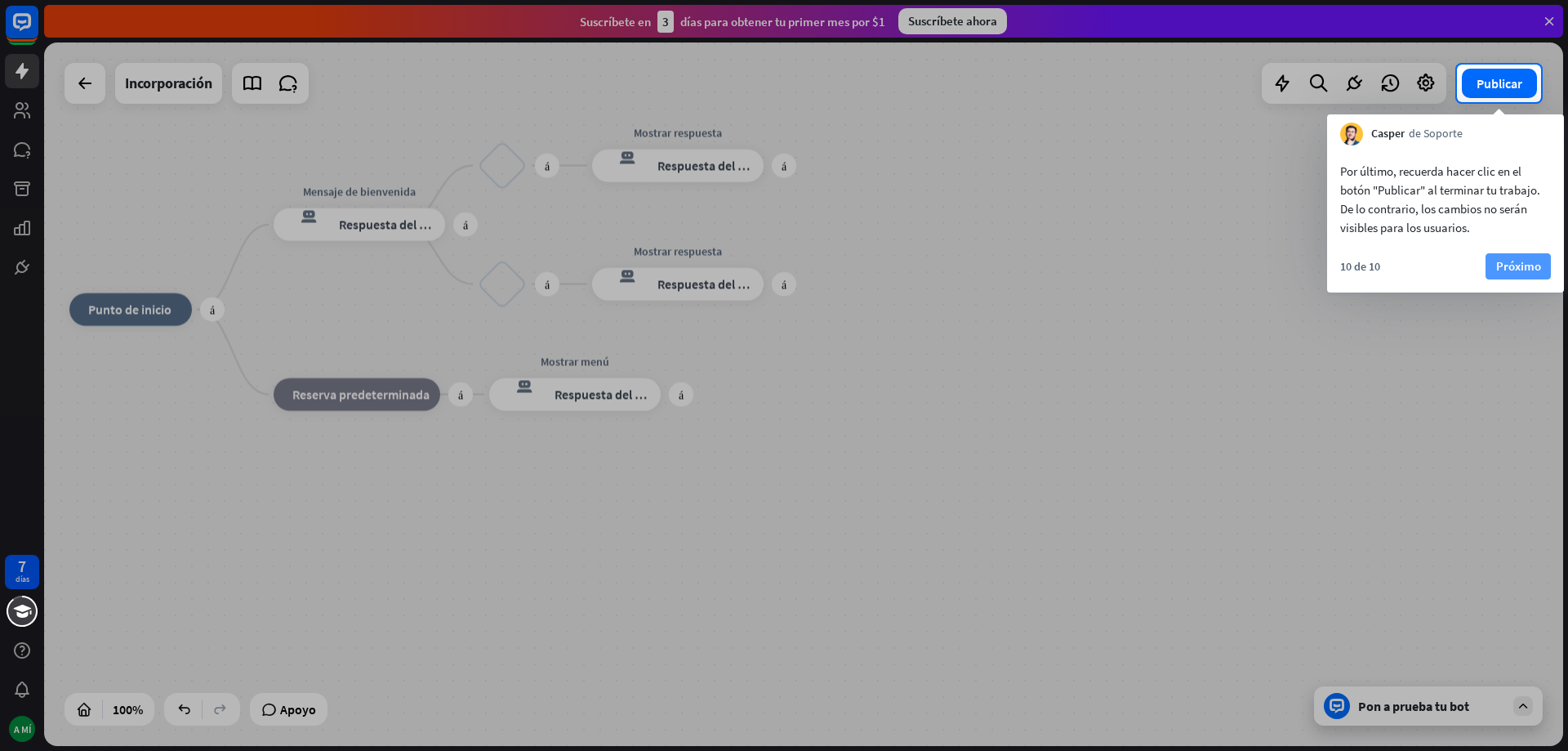
click at [1519, 264] on font "Próximo" at bounding box center [1519, 266] width 45 height 15
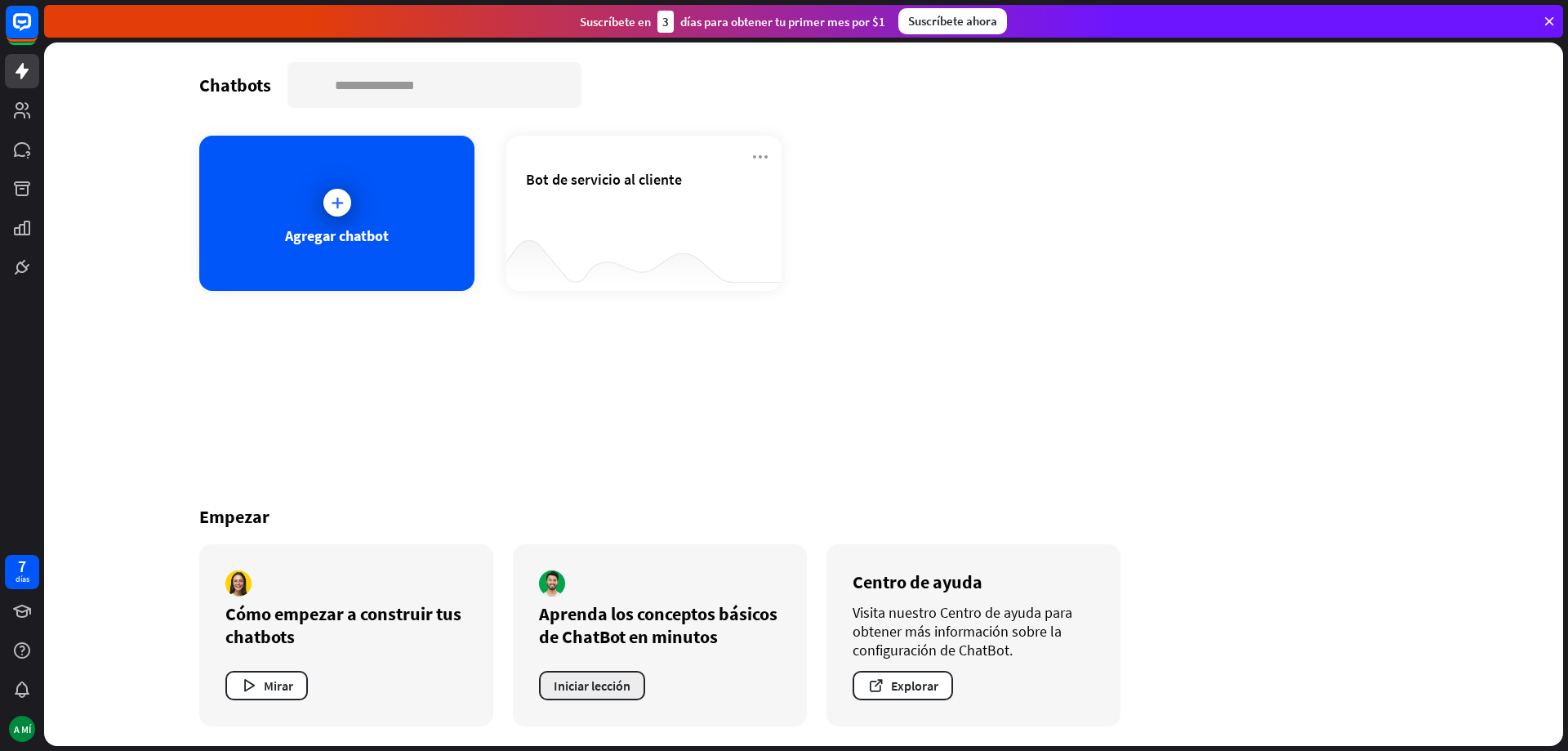
click at [611, 684] on font "Iniciar lección" at bounding box center [593, 685] width 77 height 16
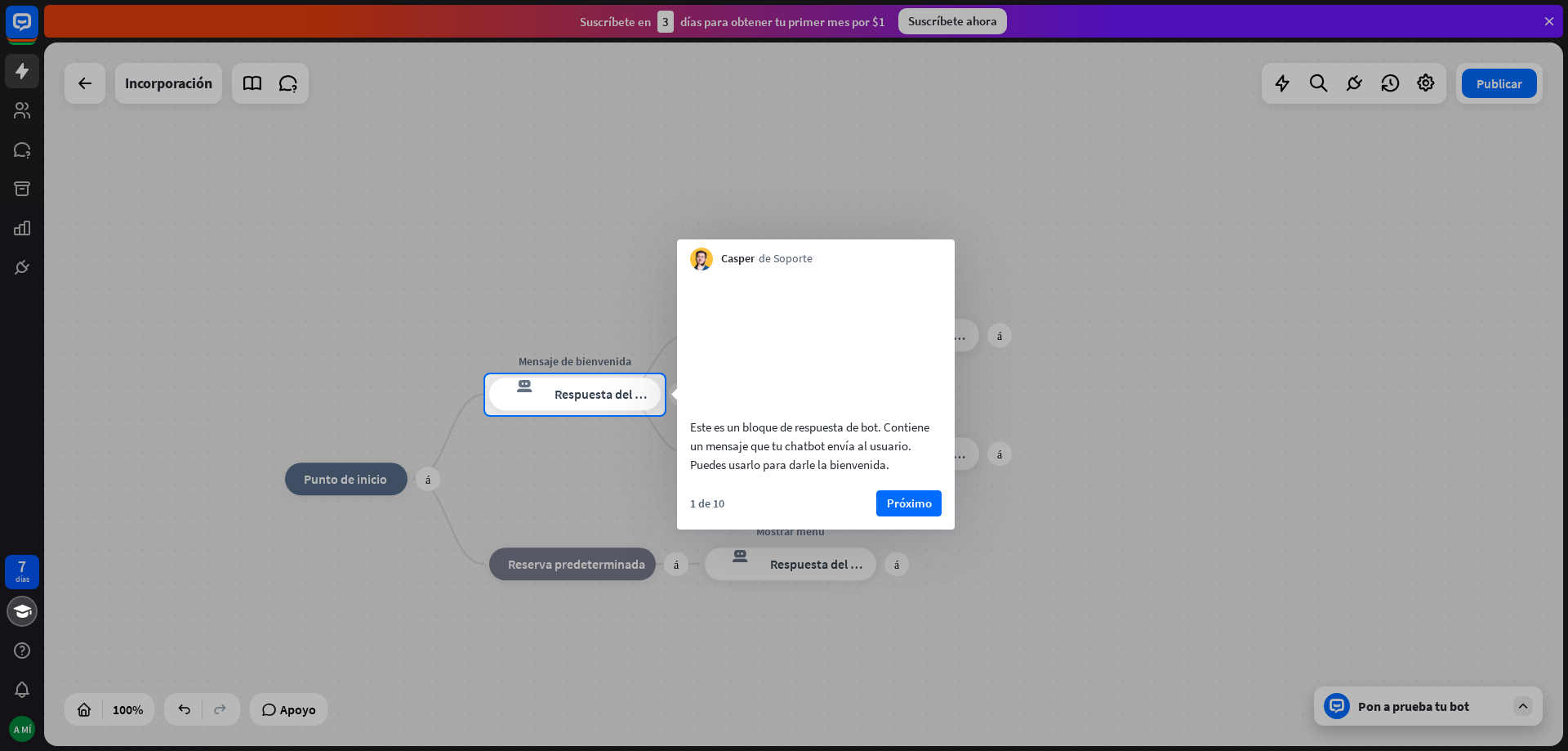
click at [79, 78] on div at bounding box center [784, 187] width 1568 height 374
click at [79, 86] on div at bounding box center [784, 187] width 1568 height 374
click at [81, 85] on div at bounding box center [784, 187] width 1568 height 374
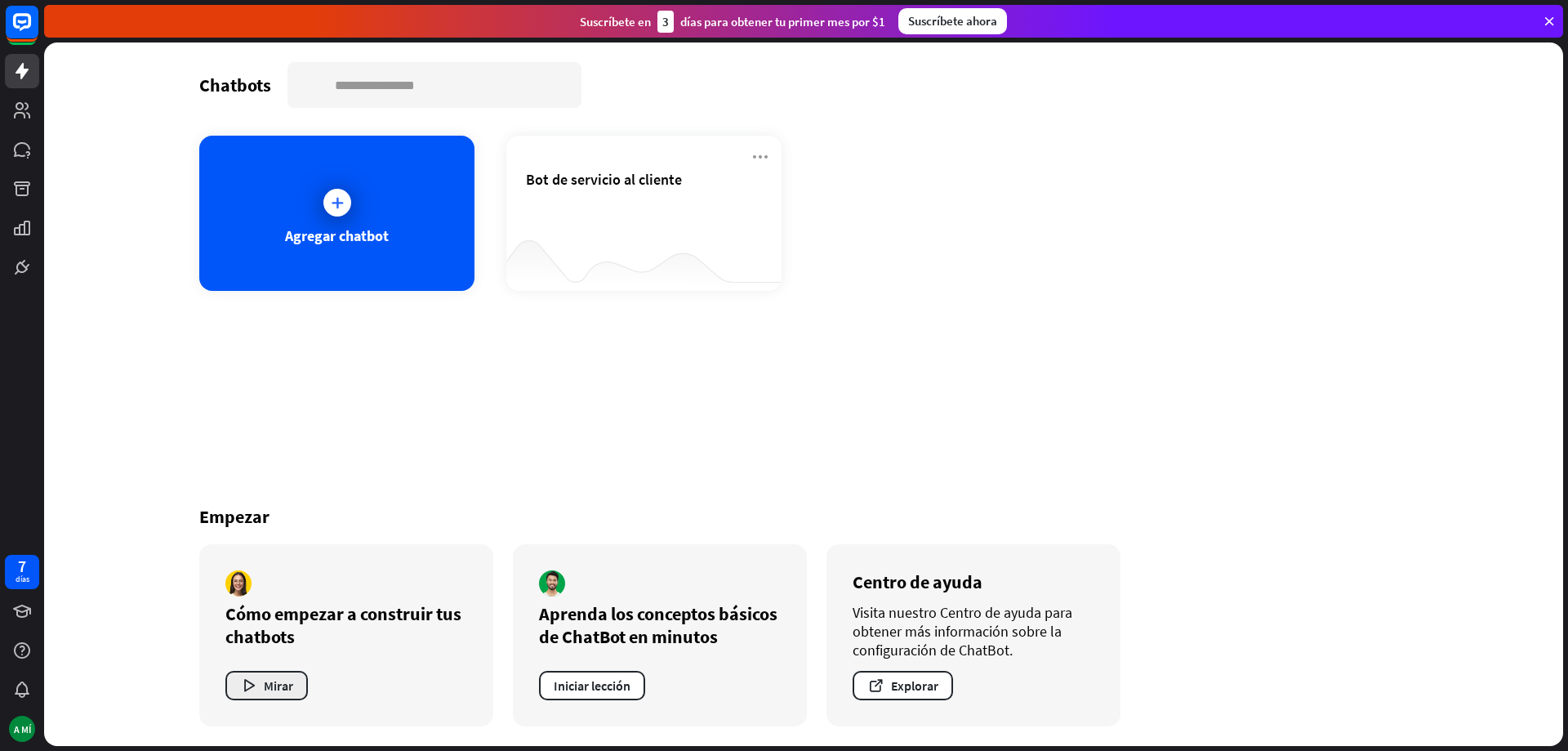
click at [281, 680] on font "Mirar" at bounding box center [279, 685] width 30 height 16
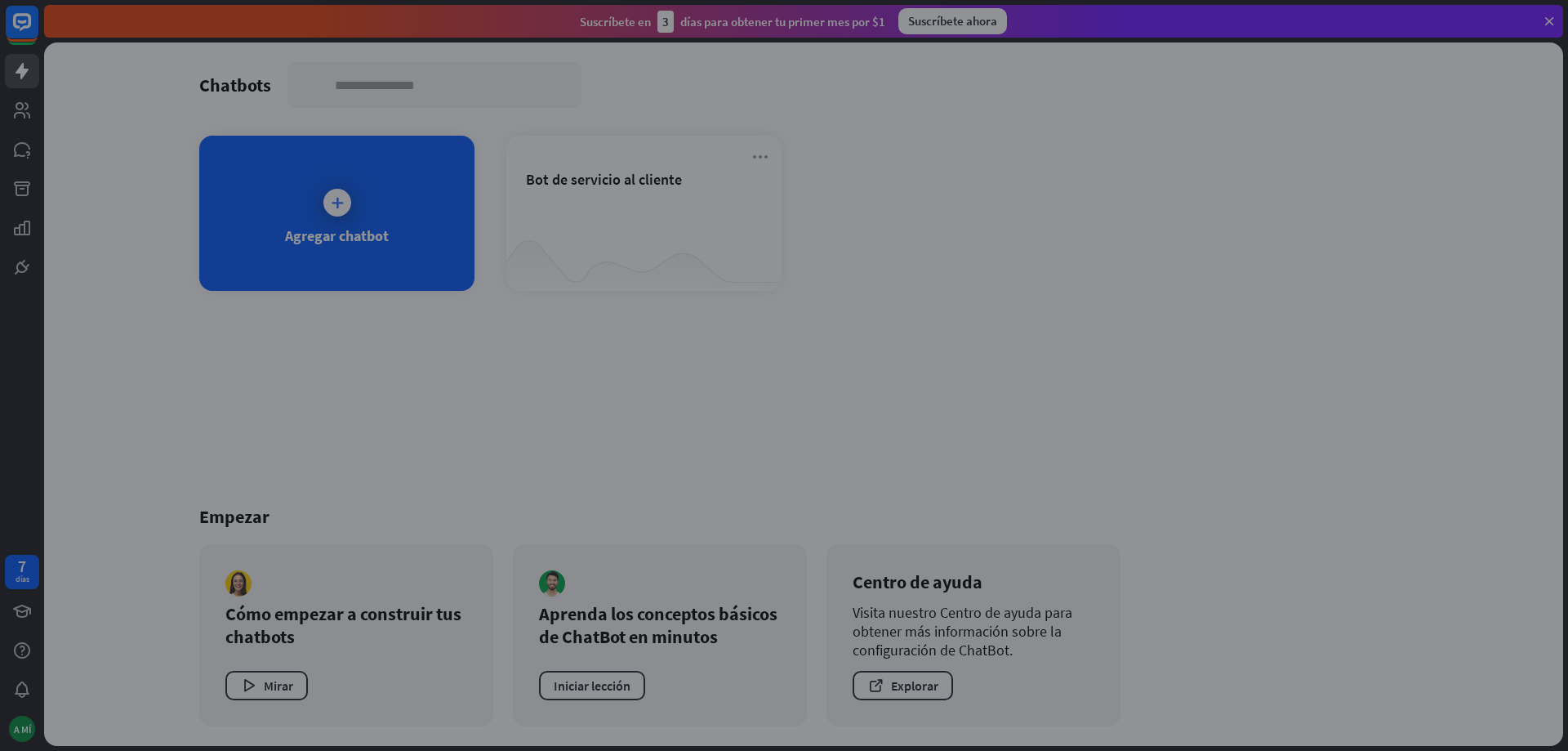
click at [1186, 308] on div "cerca" at bounding box center [784, 375] width 1568 height 751
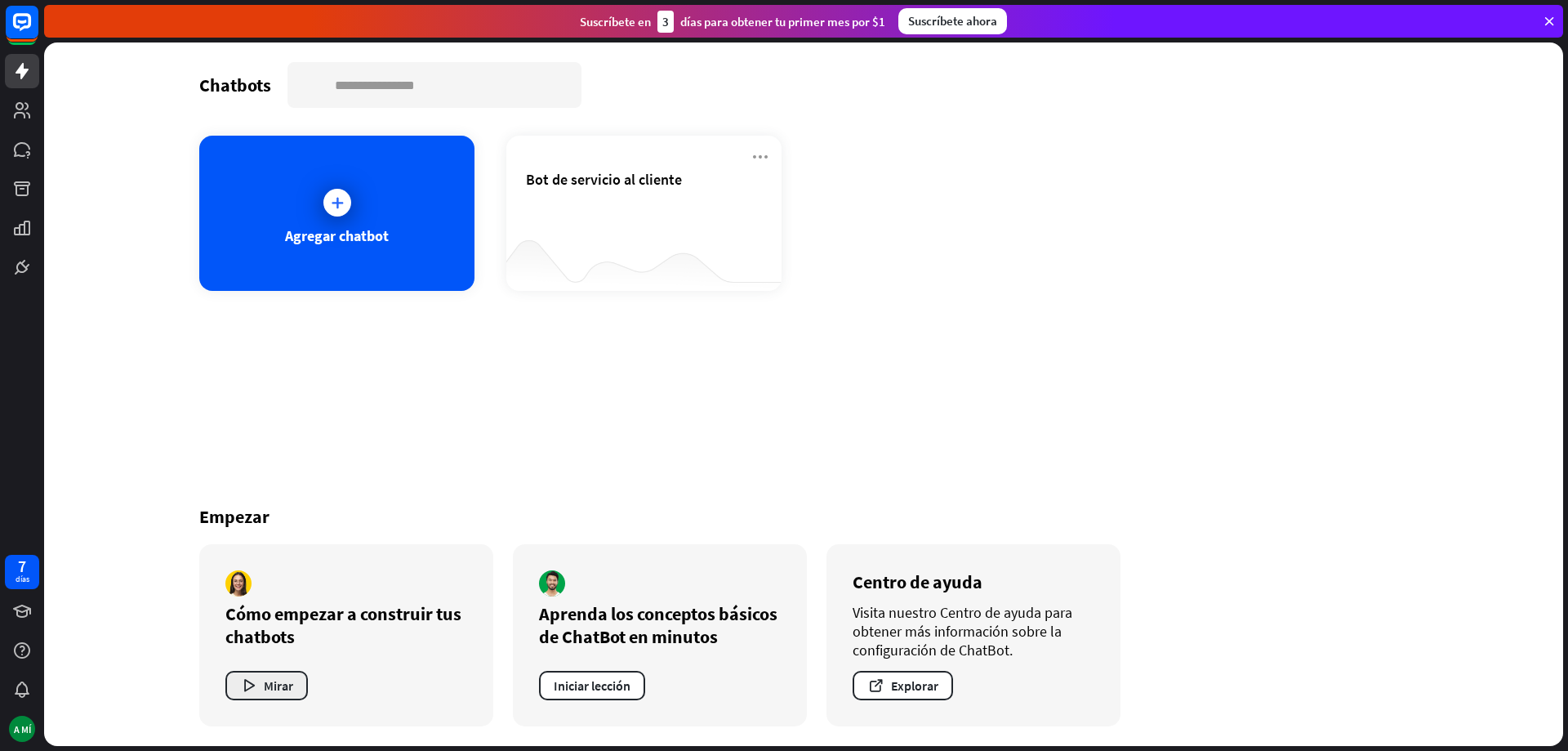
click at [256, 684] on icon "button" at bounding box center [249, 686] width 17 height 17
click at [1229, 420] on div "cerca" at bounding box center [784, 375] width 1568 height 751
click at [757, 155] on icon at bounding box center [760, 157] width 19 height 19
click at [1039, 260] on div "Agregar chatbot Bot de servicio al cliente" at bounding box center [804, 213] width 1209 height 155
click at [28, 152] on icon at bounding box center [27, 153] width 4 height 5
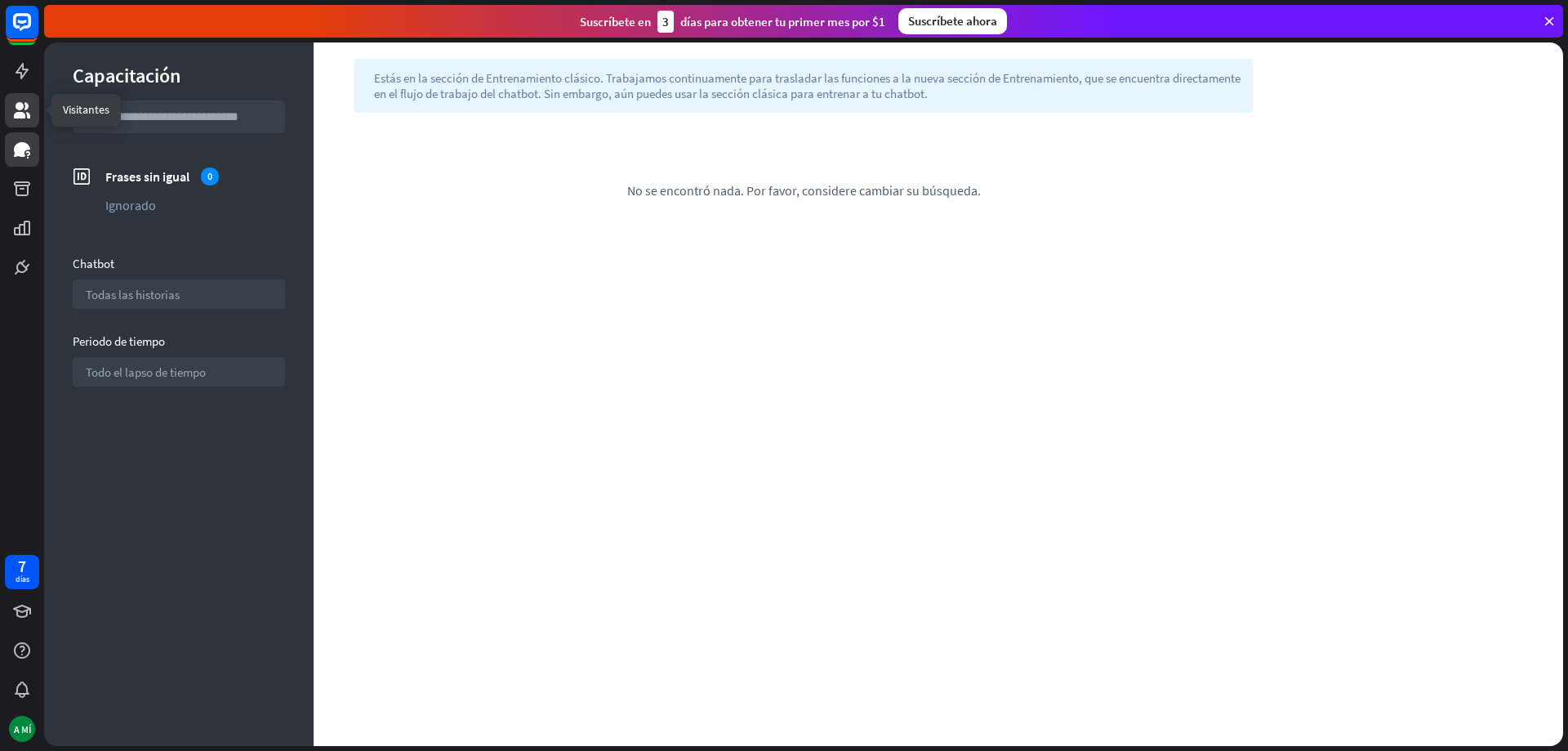
click at [24, 109] on icon at bounding box center [21, 110] width 16 height 16
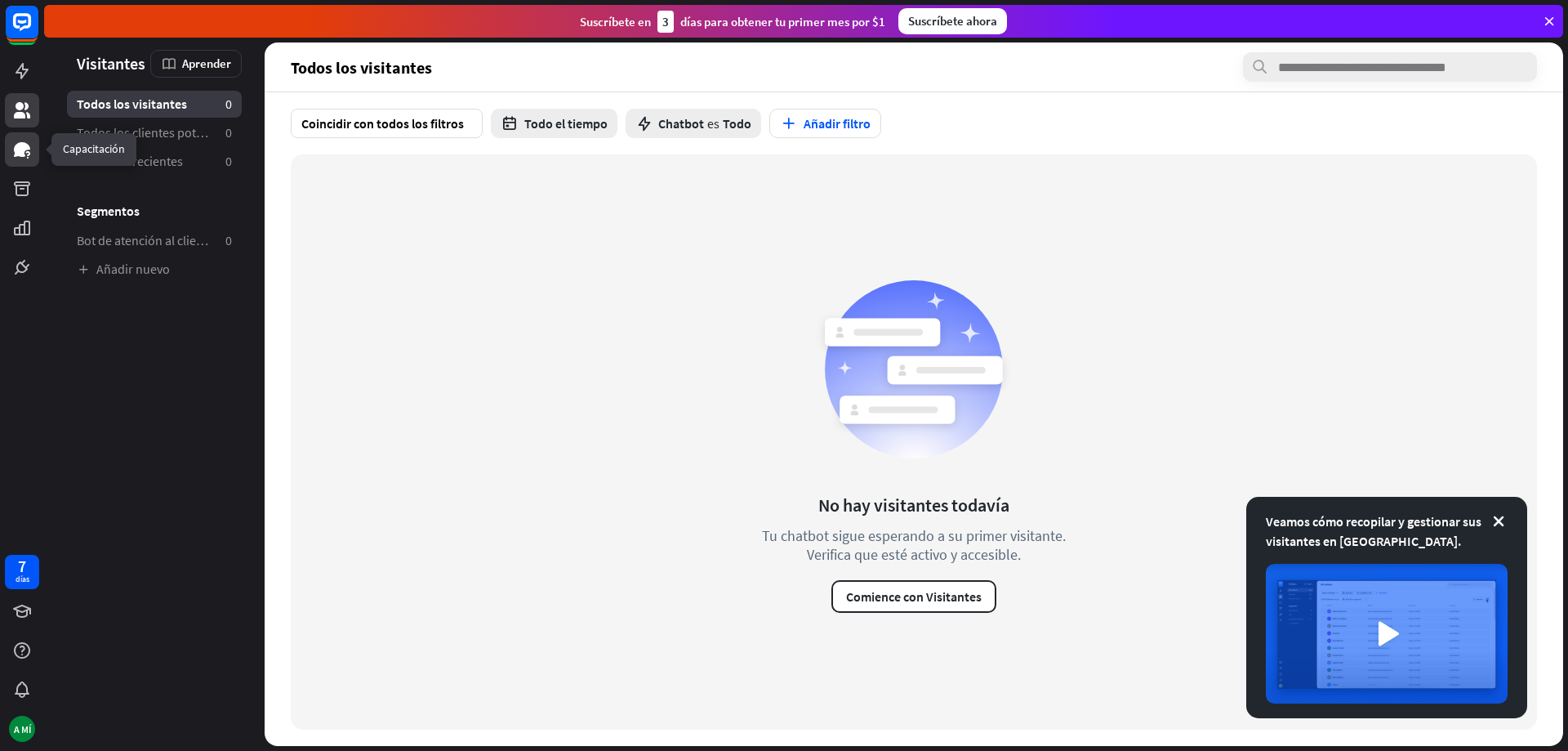
drag, startPoint x: 17, startPoint y: 151, endPoint x: 29, endPoint y: 173, distance: 25.1
click at [0, 0] on icon at bounding box center [0, 0] width 0 height 0
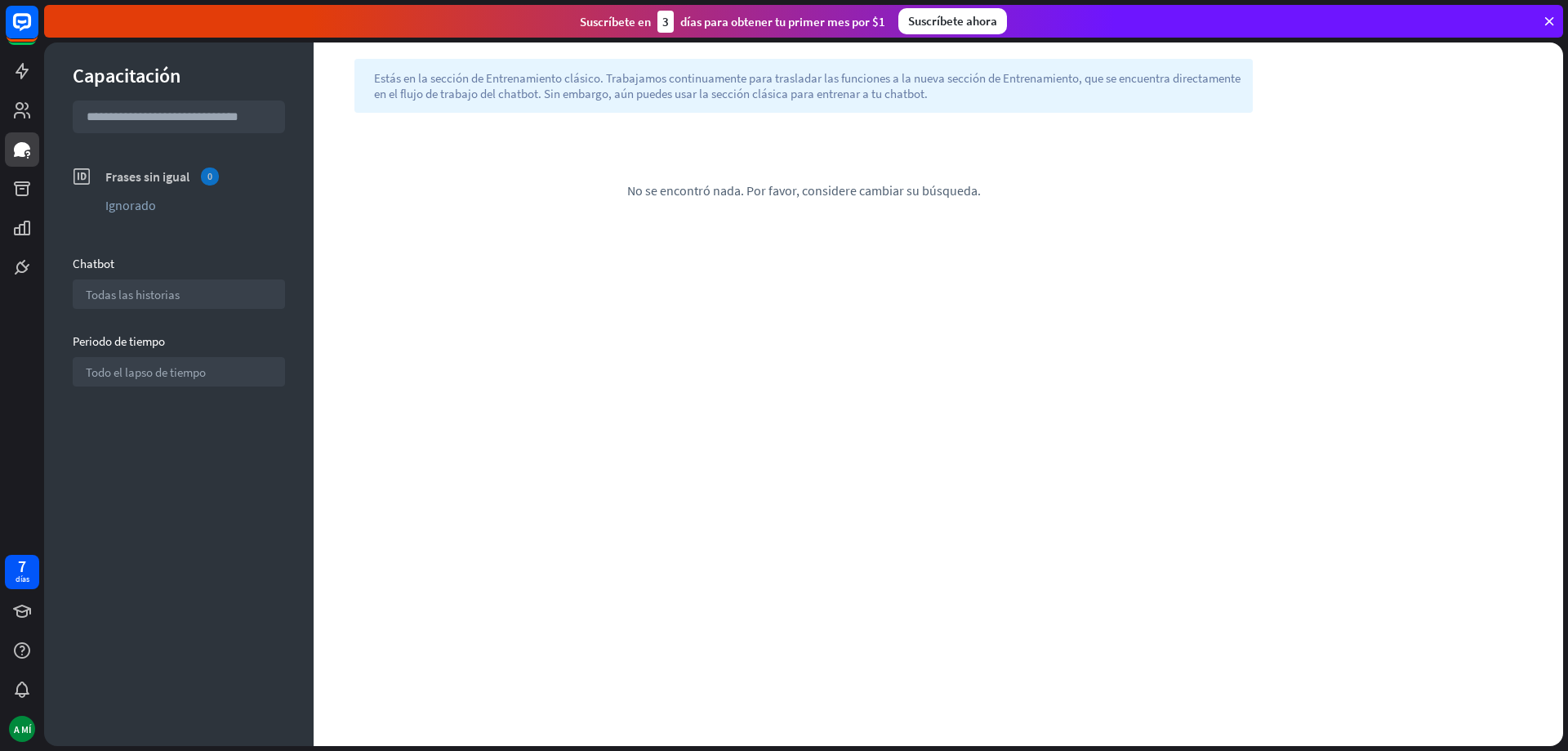
click at [177, 176] on font "Frases sin igual" at bounding box center [146, 176] width 84 height 16
click at [18, 187] on icon at bounding box center [21, 188] width 16 height 14
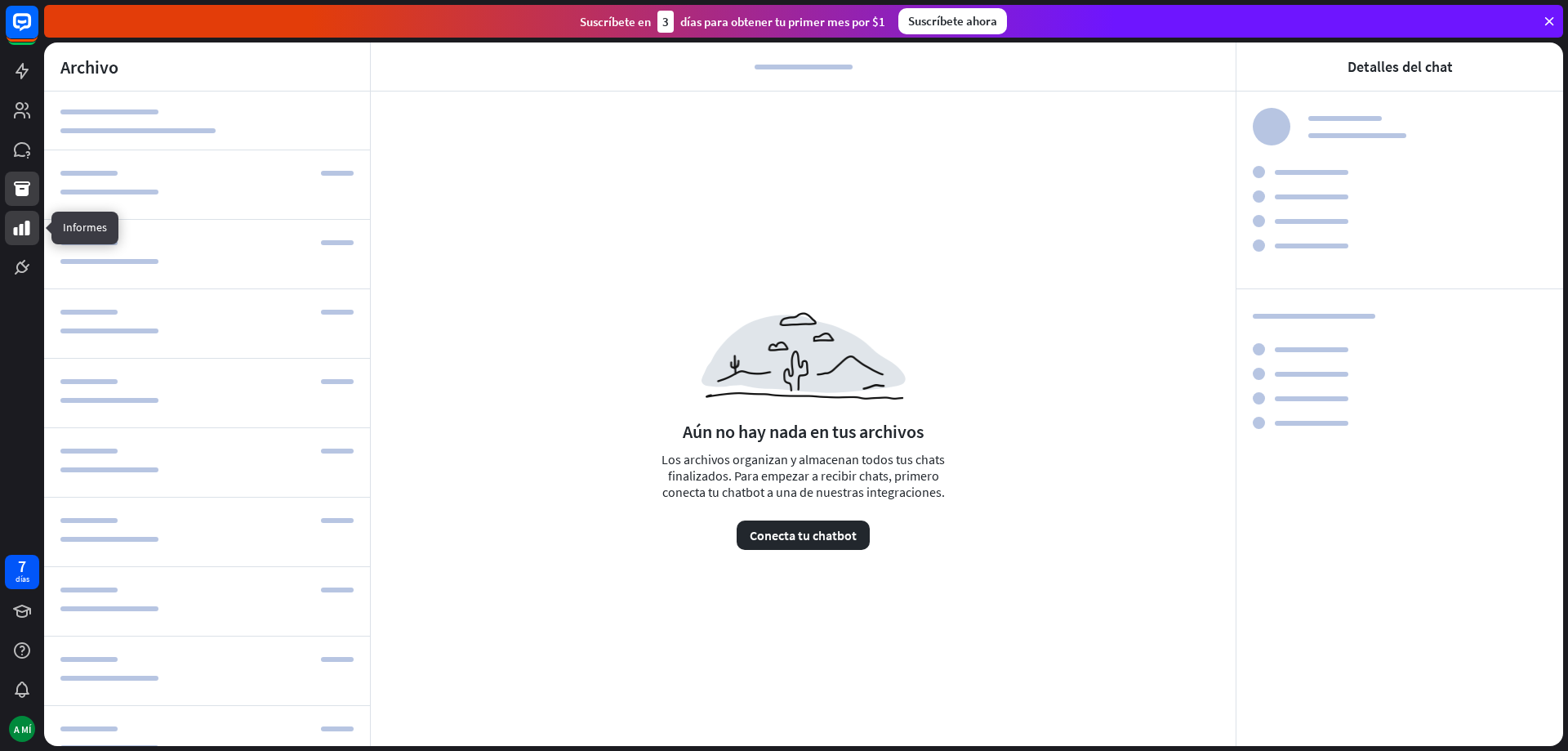
click at [27, 226] on icon at bounding box center [21, 228] width 16 height 14
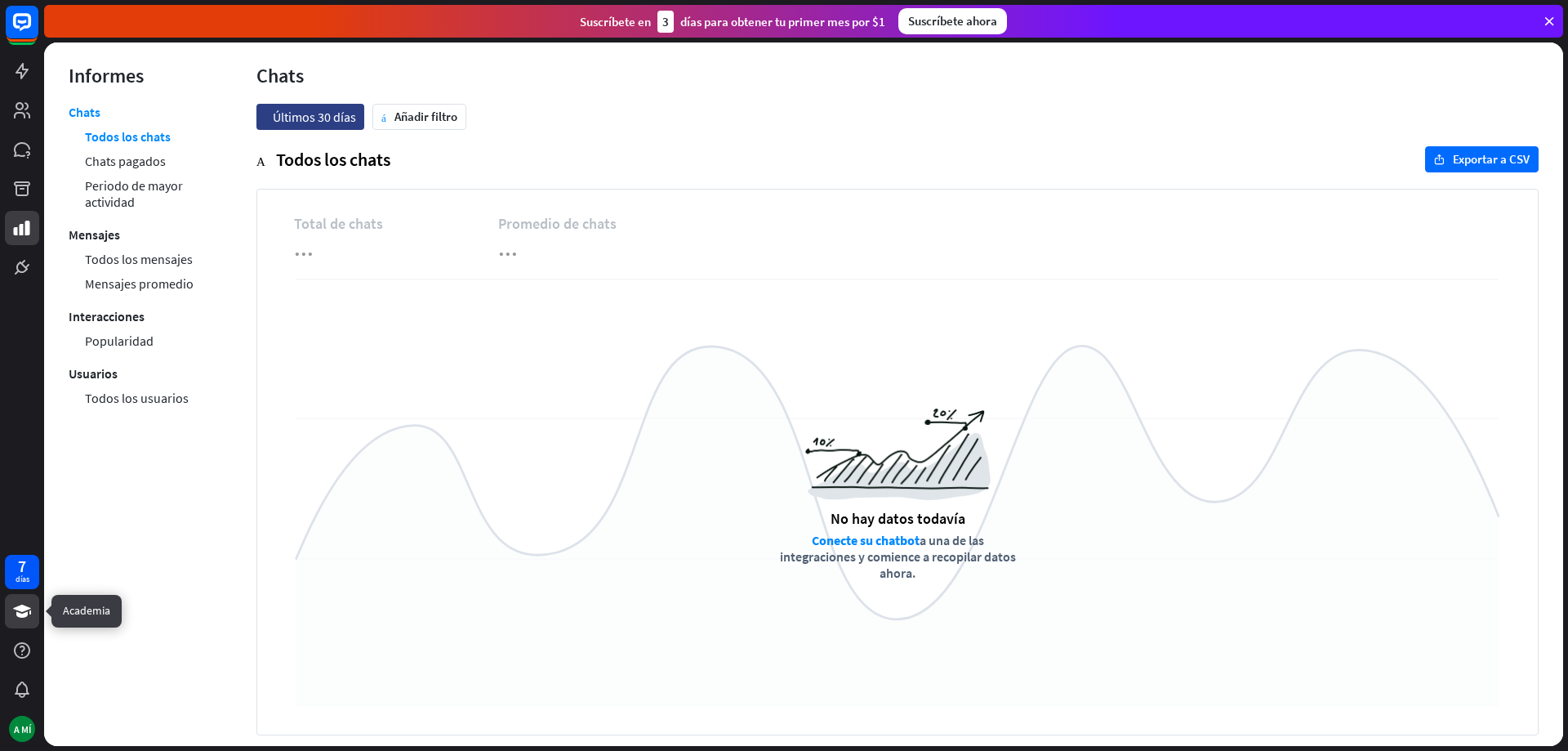
click at [20, 608] on icon at bounding box center [22, 611] width 18 height 13
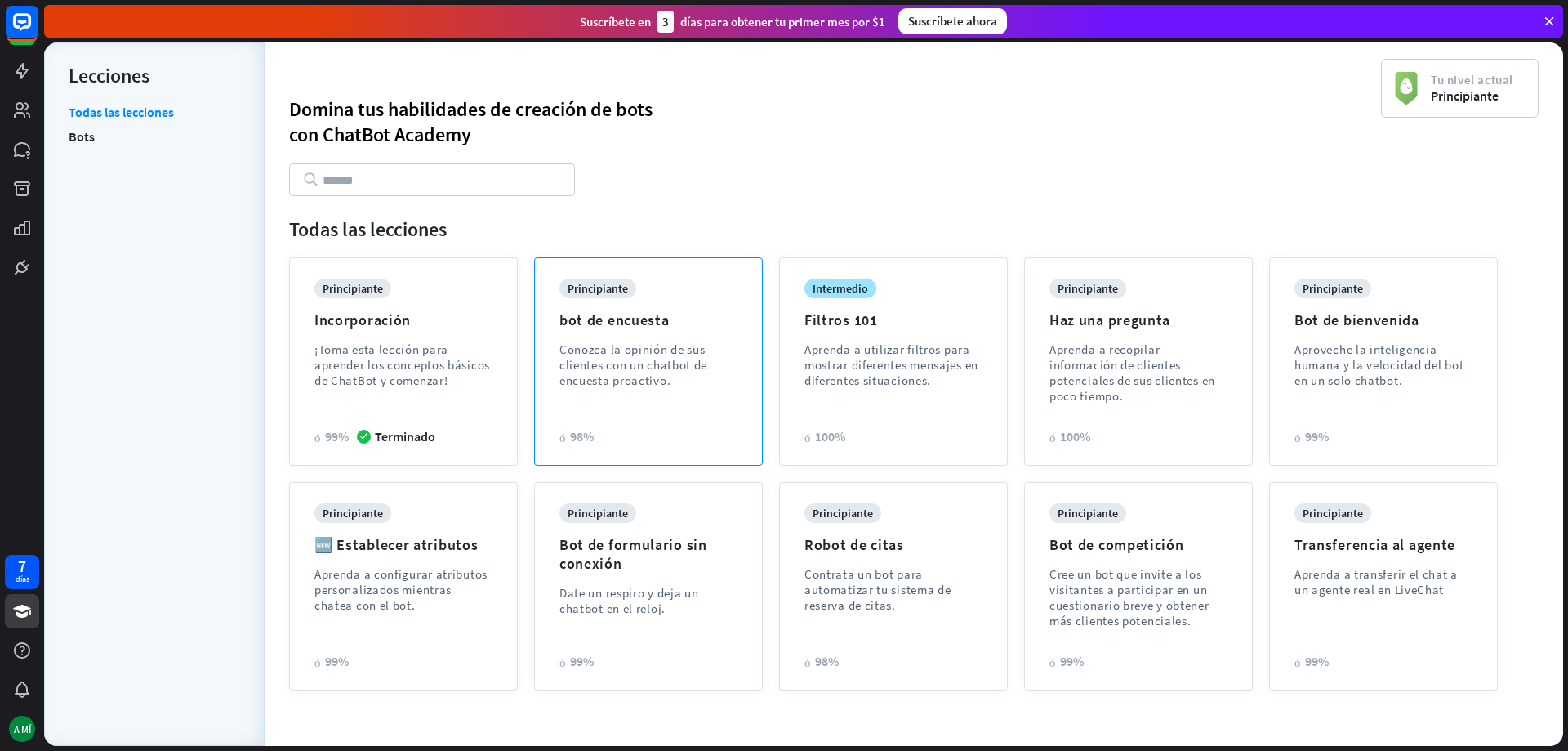
click at [611, 308] on div "principiante bot de encuesta Conozca la opinión de sus clientes con un chatbot …" at bounding box center [649, 345] width 178 height 134
click at [740, 114] on div "cerca principiante bot de encuesta Empieza ahora No dejes de comunicarte con tu…" at bounding box center [784, 375] width 1568 height 751
click at [1372, 361] on font "Aproveche la inteligencia humana y la velocidad del bot en un solo chatbot." at bounding box center [1378, 364] width 169 height 46
click at [743, 146] on div "cerca principiante Bot de bienvenida Empieza ahora Crea un bot que tome todos l…" at bounding box center [784, 375] width 1568 height 751
click at [1110, 374] on font "Aprenda a recopilar información de clientes potenciales de sus clientes en poco…" at bounding box center [1132, 372] width 166 height 62
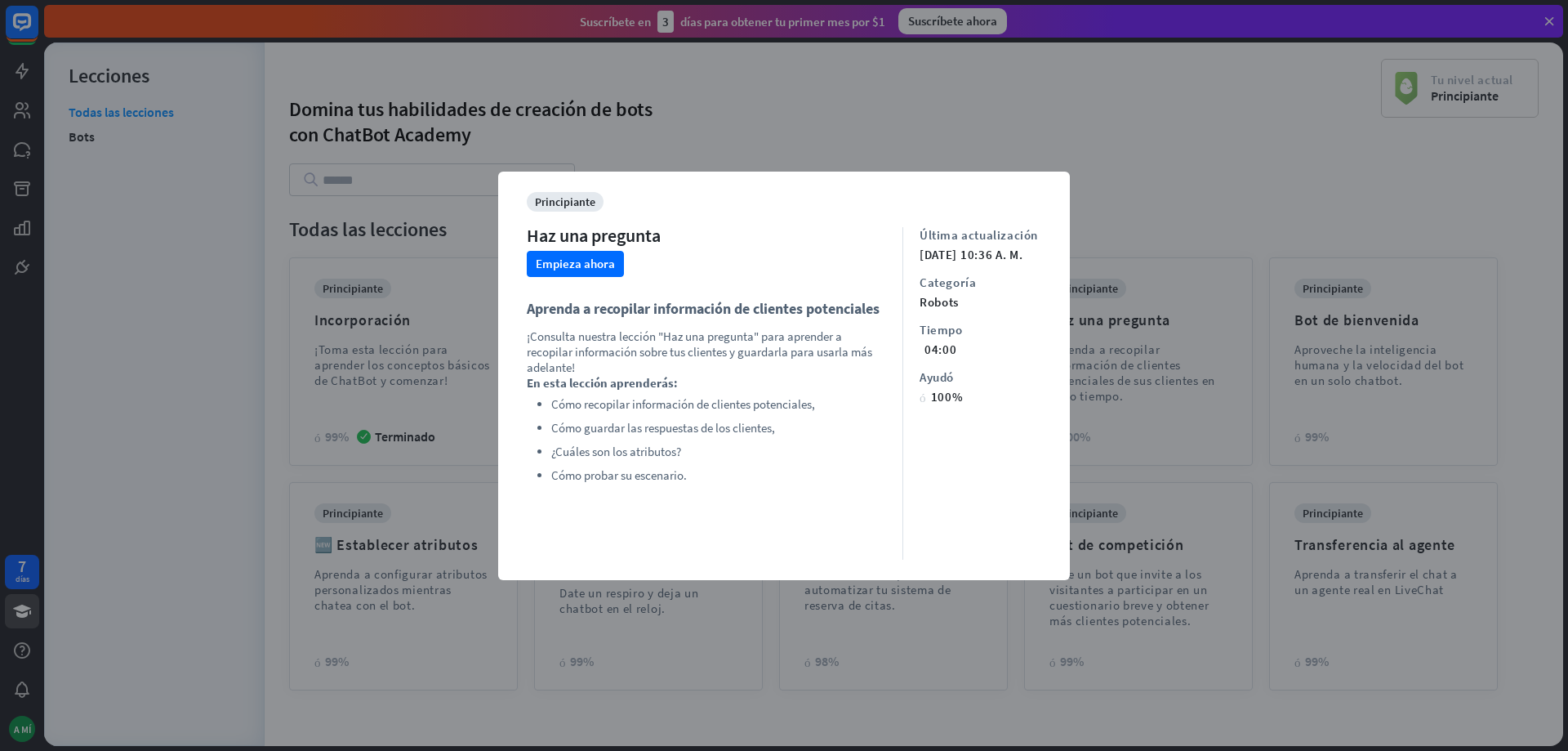
click at [726, 496] on div "principiante Haz una pregunta Empieza ahora Aprenda a recopilar información de …" at bounding box center [715, 375] width 376 height 367
click at [550, 258] on font "Empieza ahora" at bounding box center [575, 263] width 79 height 15
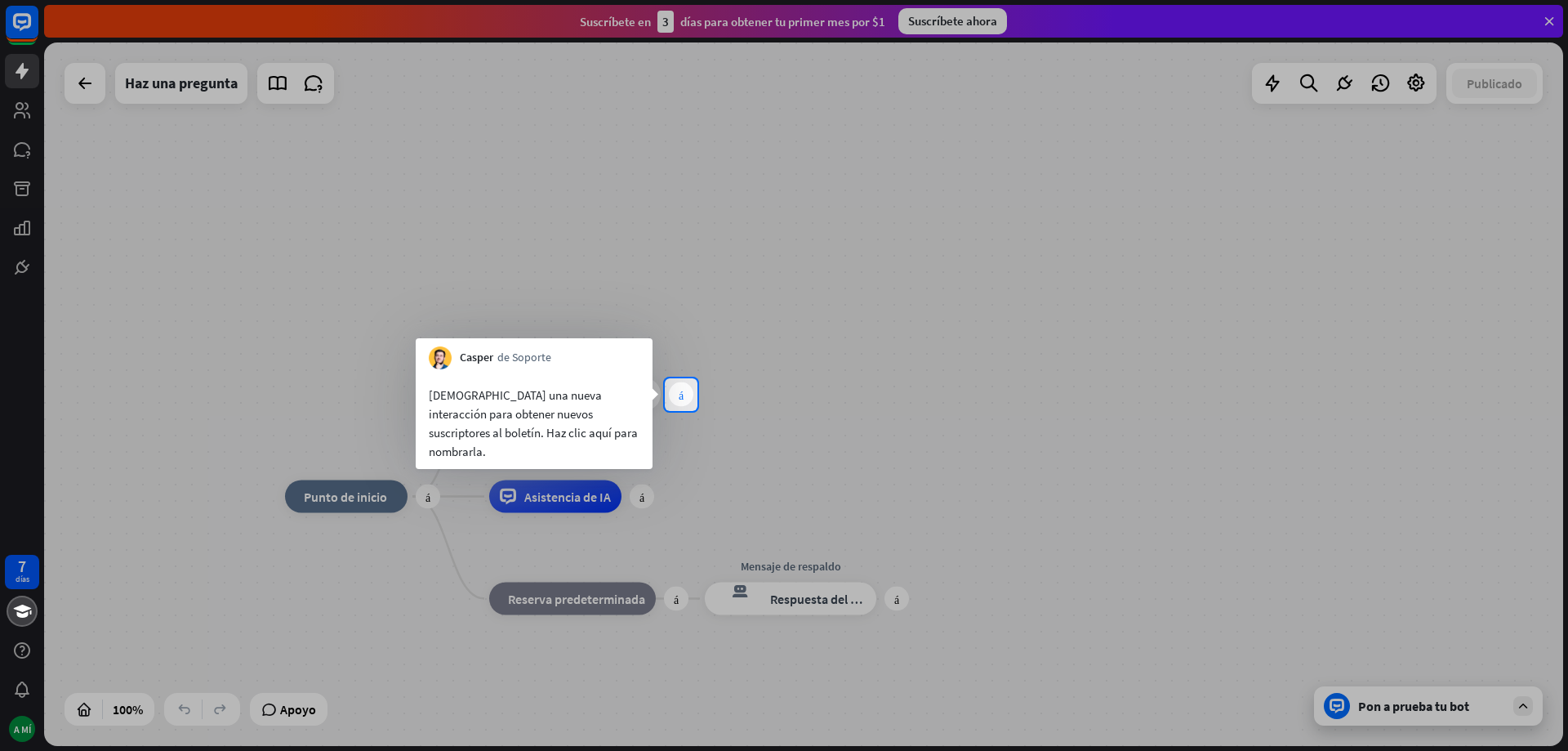
click at [680, 393] on font "más" at bounding box center [680, 394] width 5 height 12
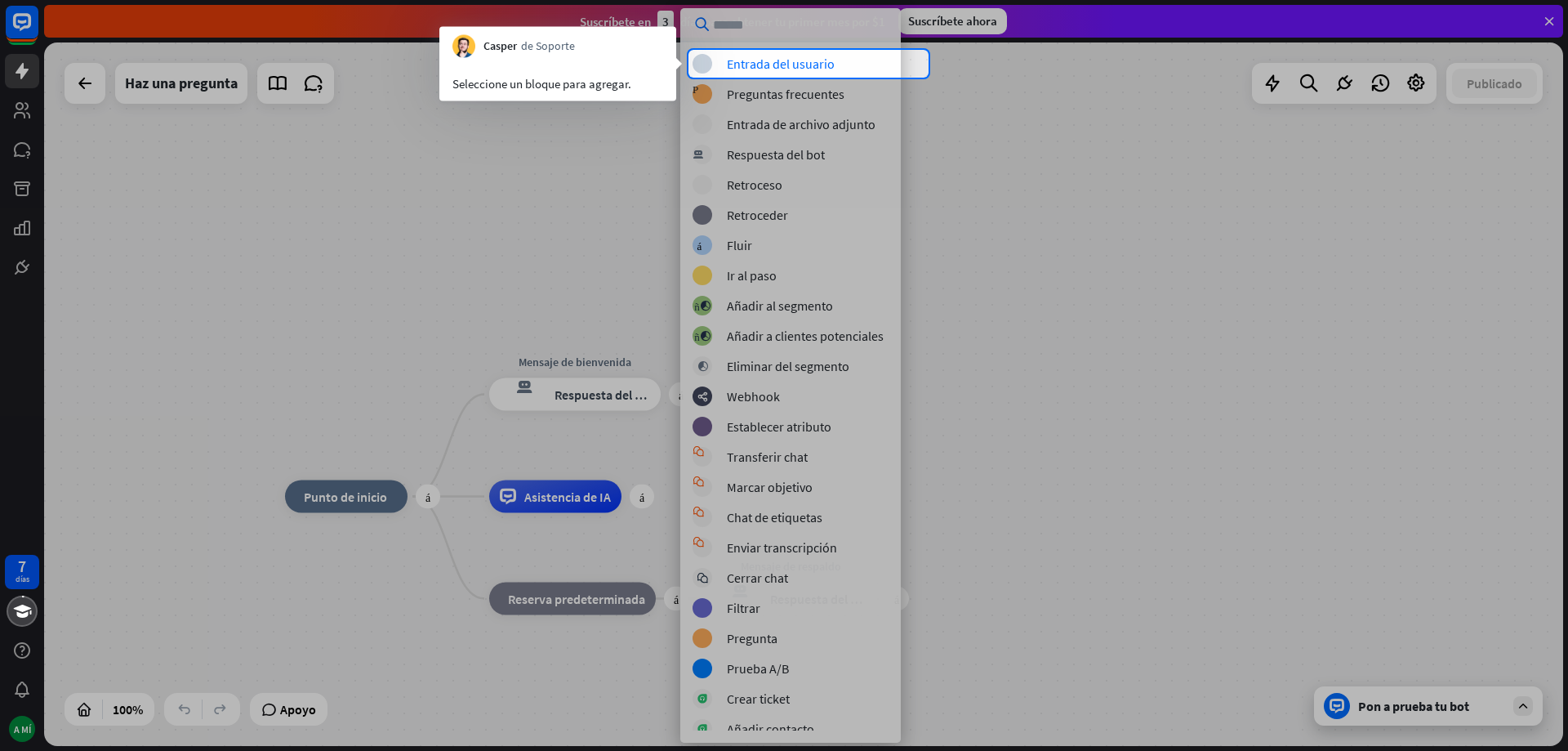
click at [817, 97] on div at bounding box center [784, 415] width 1568 height 673
click at [558, 204] on div at bounding box center [784, 415] width 1568 height 673
click at [495, 175] on div at bounding box center [784, 415] width 1568 height 673
click at [1154, 198] on div at bounding box center [784, 415] width 1568 height 673
drag, startPoint x: 564, startPoint y: 135, endPoint x: 571, endPoint y: 71, distance: 64.4
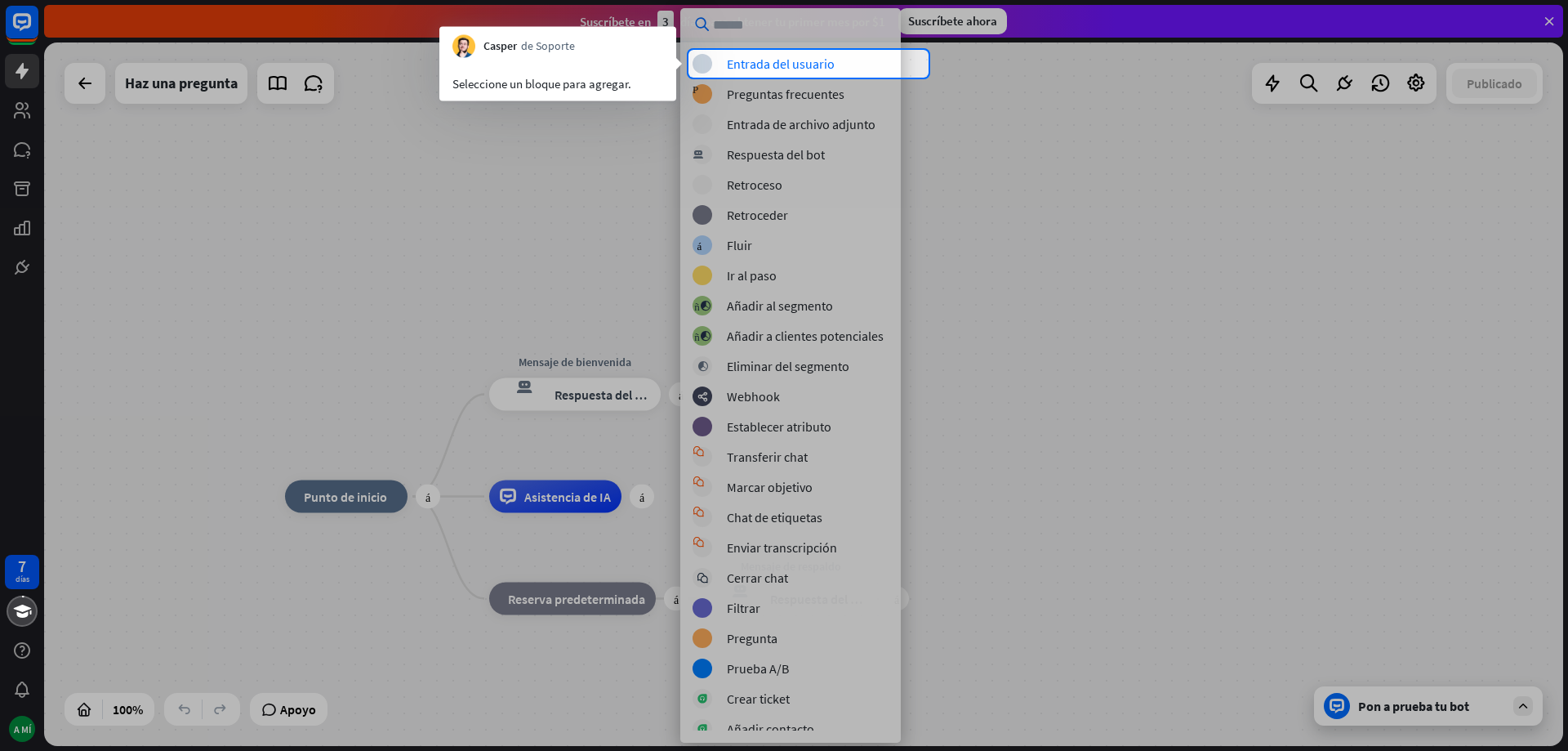
click at [564, 129] on div at bounding box center [784, 415] width 1568 height 673
click at [544, 52] on font "de Soporte" at bounding box center [548, 45] width 54 height 14
click at [510, 49] on font "Casper" at bounding box center [500, 45] width 34 height 14
click at [776, 575] on div at bounding box center [784, 415] width 1568 height 673
drag, startPoint x: 895, startPoint y: 522, endPoint x: 896, endPoint y: 694, distance: 172.0
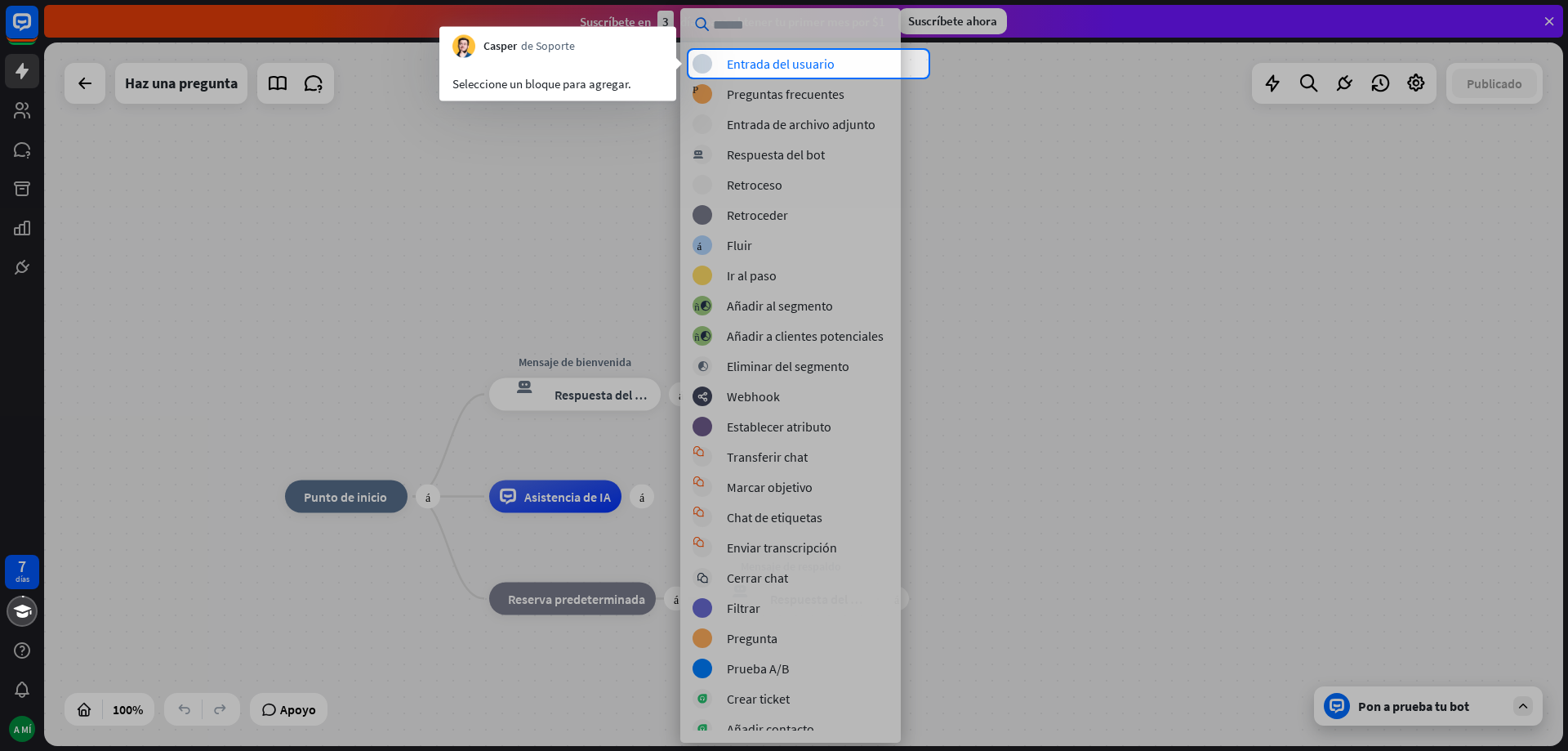
click at [895, 678] on div at bounding box center [784, 415] width 1568 height 673
click at [1147, 537] on div at bounding box center [784, 415] width 1568 height 673
click at [1192, 320] on div at bounding box center [784, 415] width 1568 height 673
click at [401, 228] on div at bounding box center [784, 415] width 1568 height 673
click at [401, 227] on div at bounding box center [784, 415] width 1568 height 673
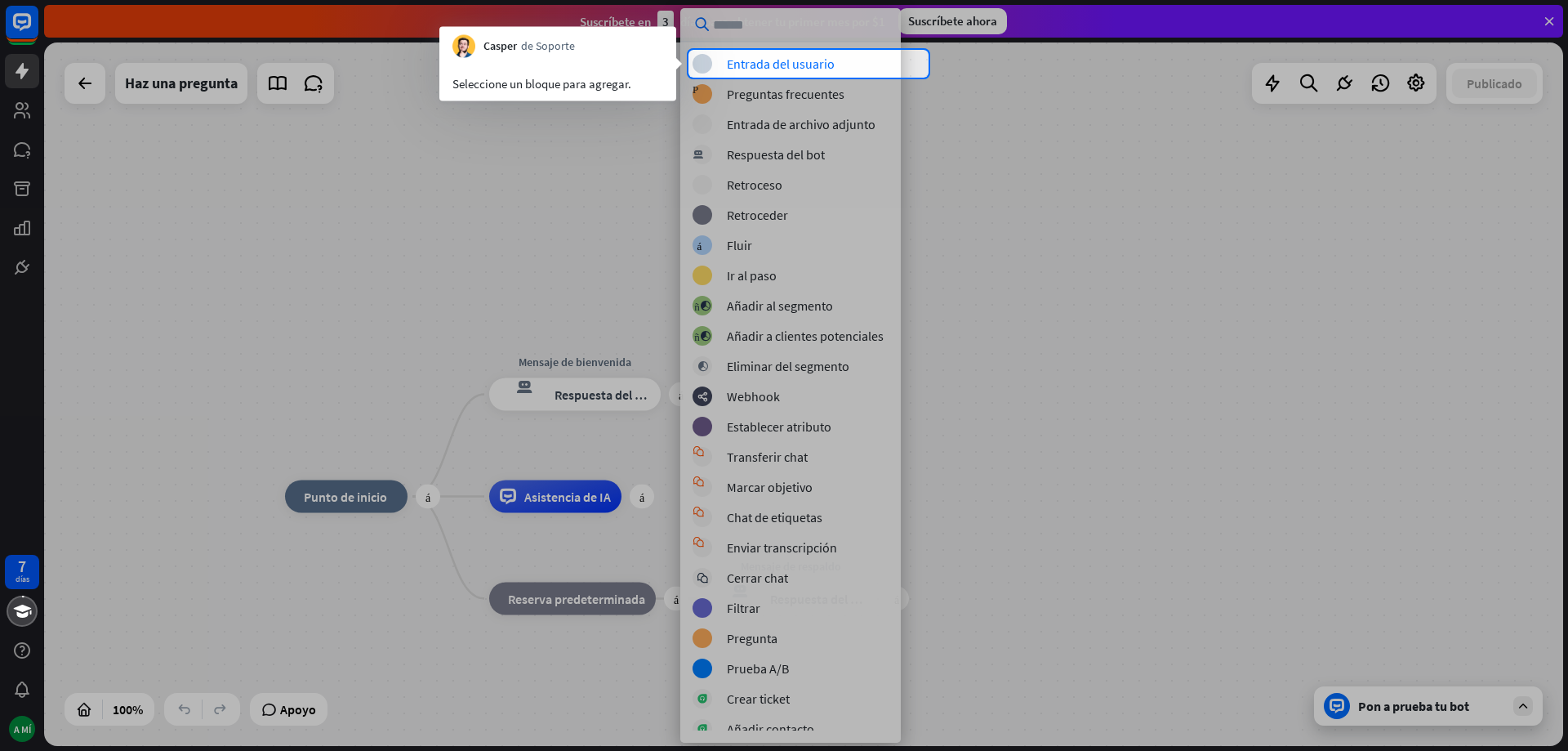
click at [76, 93] on div at bounding box center [784, 415] width 1568 height 673
click at [1014, 89] on div at bounding box center [784, 415] width 1568 height 673
click at [1156, 232] on div at bounding box center [784, 415] width 1568 height 673
click at [816, 337] on div at bounding box center [784, 415] width 1568 height 673
click at [1041, 292] on div at bounding box center [784, 415] width 1568 height 673
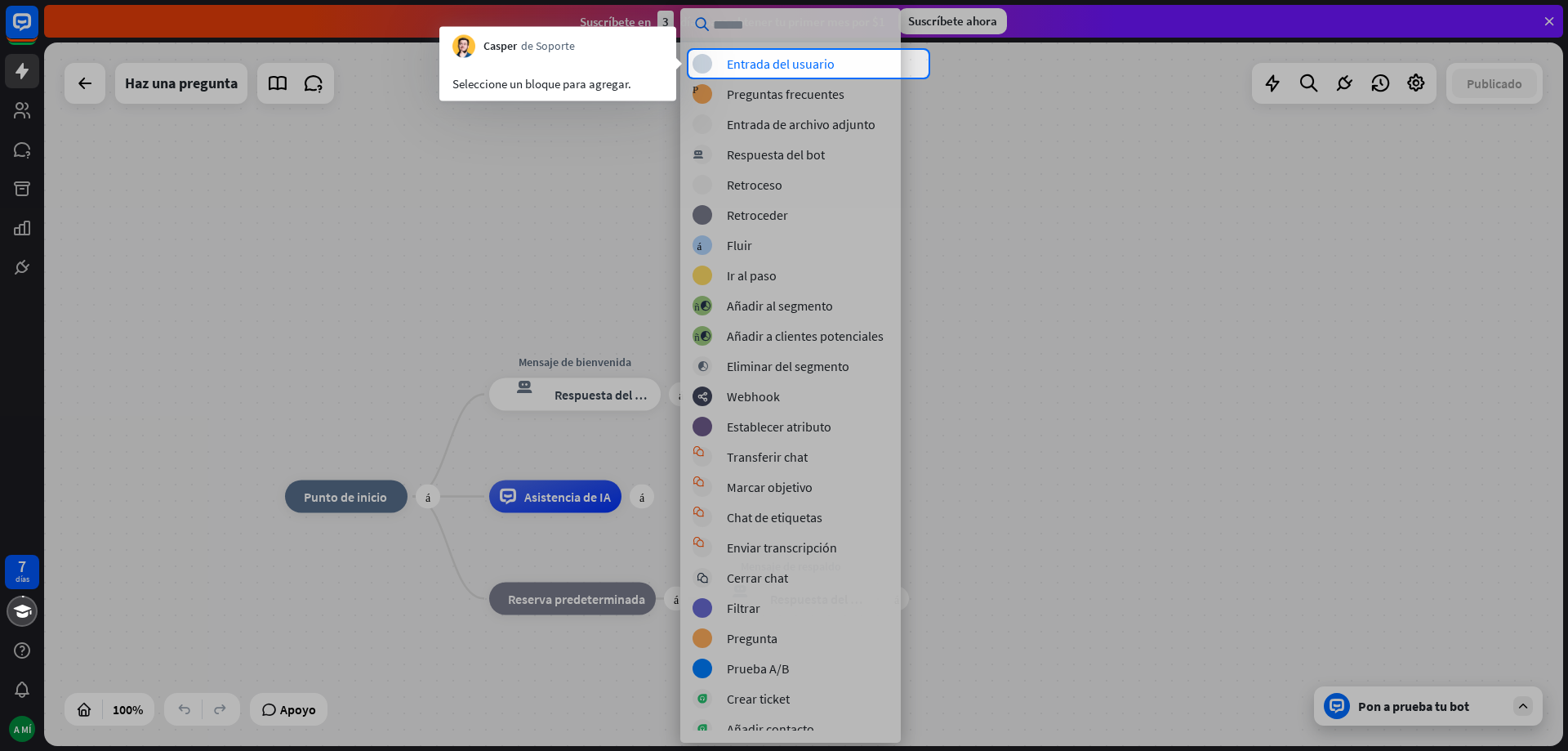
drag, startPoint x: 892, startPoint y: 369, endPoint x: 882, endPoint y: 451, distance: 82.6
click at [892, 473] on div at bounding box center [784, 415] width 1568 height 673
click at [92, 88] on div at bounding box center [784, 415] width 1568 height 673
click at [323, 310] on div at bounding box center [784, 415] width 1568 height 673
click at [179, 90] on div at bounding box center [784, 415] width 1568 height 673
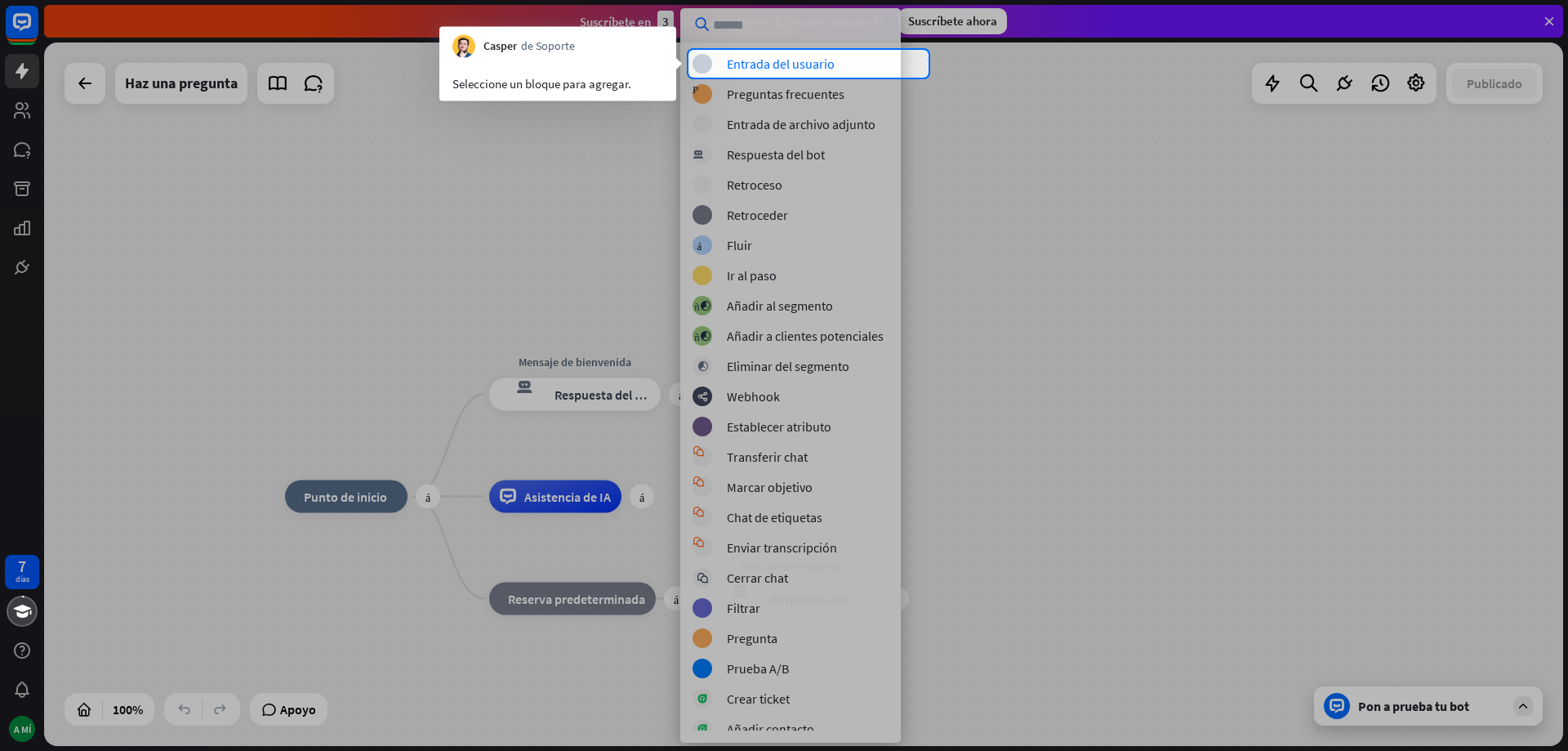
drag, startPoint x: 281, startPoint y: 83, endPoint x: 313, endPoint y: 381, distance: 299.7
click at [280, 86] on div at bounding box center [784, 415] width 1568 height 673
click at [188, 712] on div at bounding box center [784, 415] width 1568 height 673
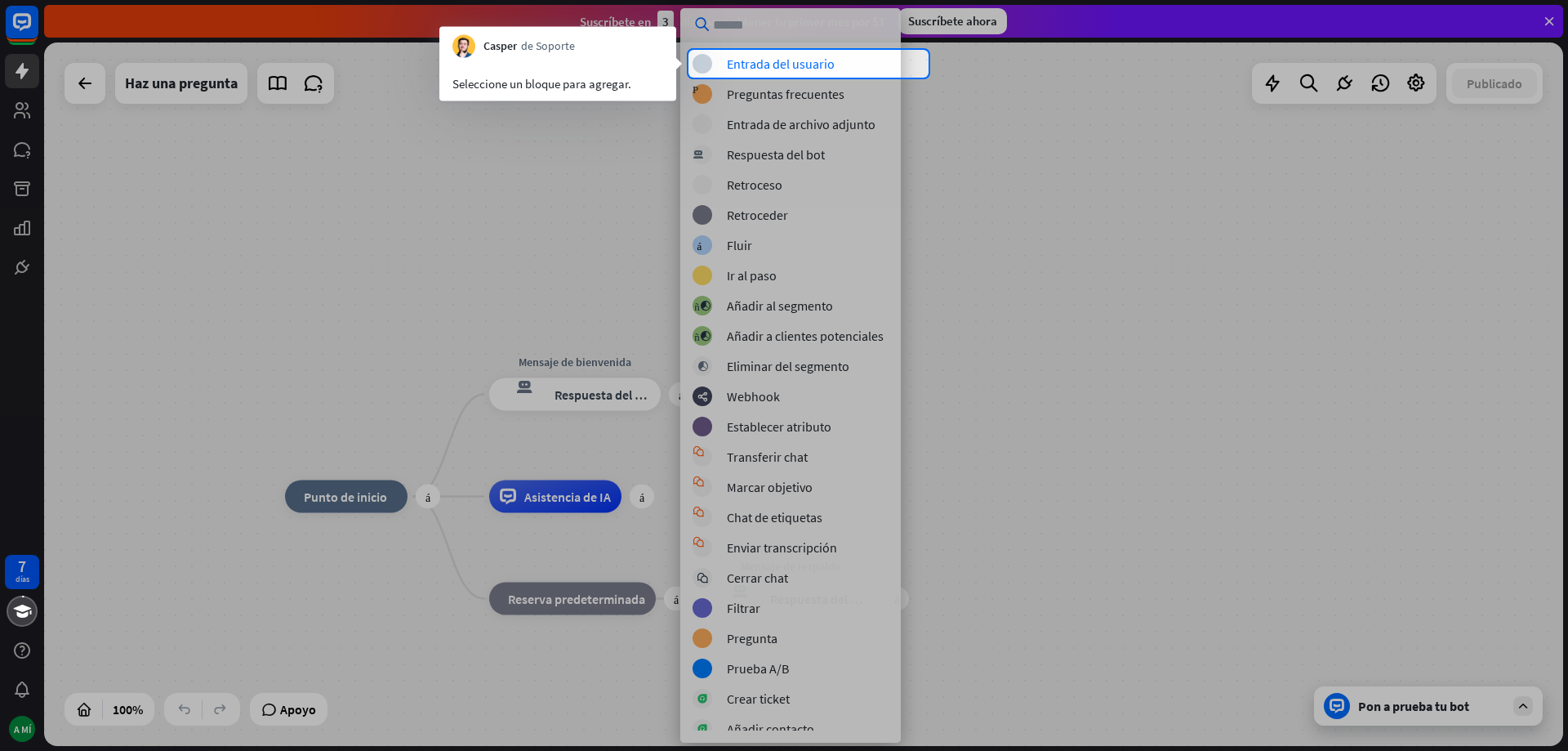
click at [188, 712] on div at bounding box center [784, 415] width 1568 height 673
click at [1205, 355] on div at bounding box center [784, 415] width 1568 height 673
click at [1547, 24] on div at bounding box center [784, 25] width 1568 height 50
click at [1100, 186] on div at bounding box center [784, 415] width 1568 height 673
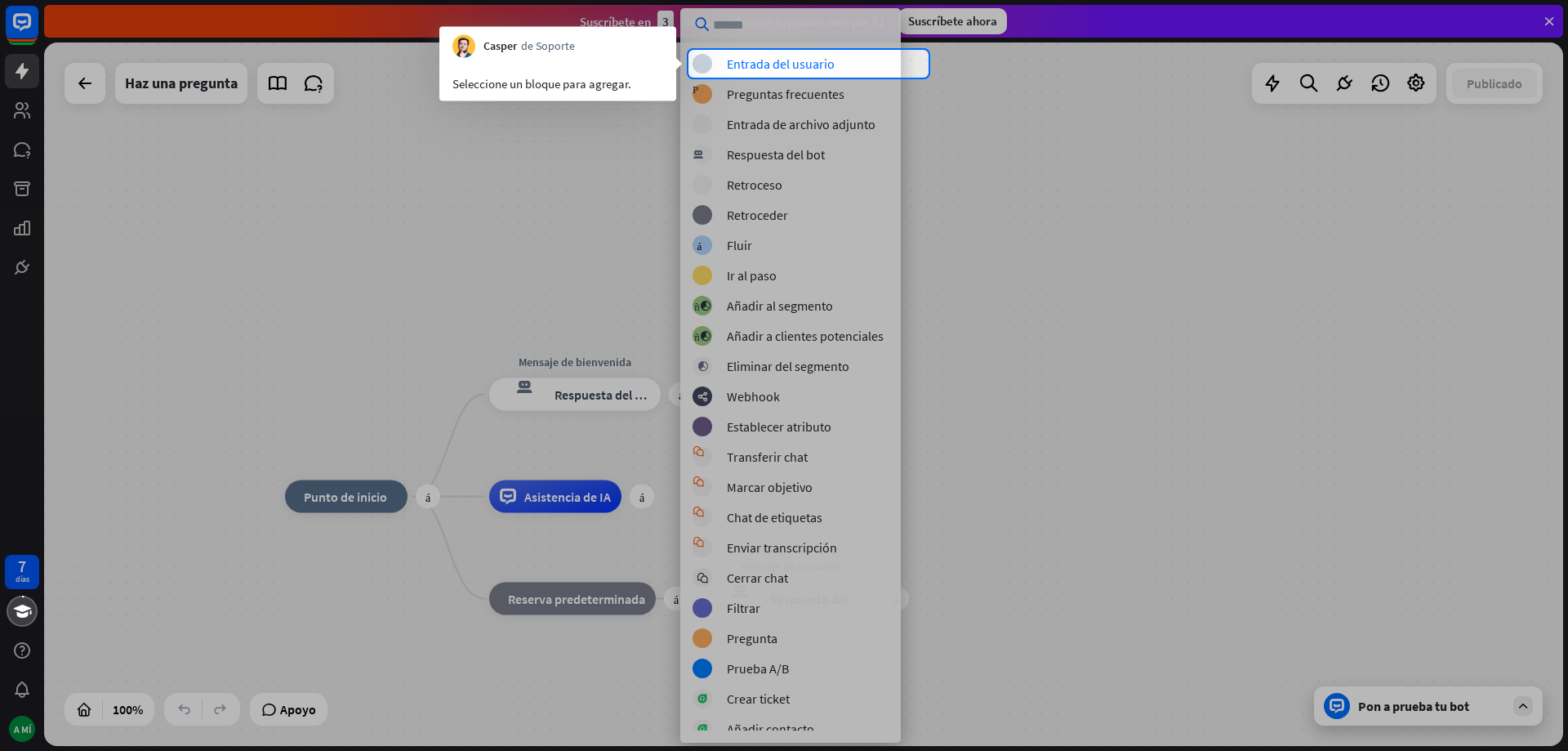
click at [1100, 185] on div at bounding box center [784, 415] width 1568 height 673
click at [988, 248] on div at bounding box center [784, 415] width 1568 height 673
click at [829, 60] on font "Entrada del usuario" at bounding box center [781, 64] width 108 height 16
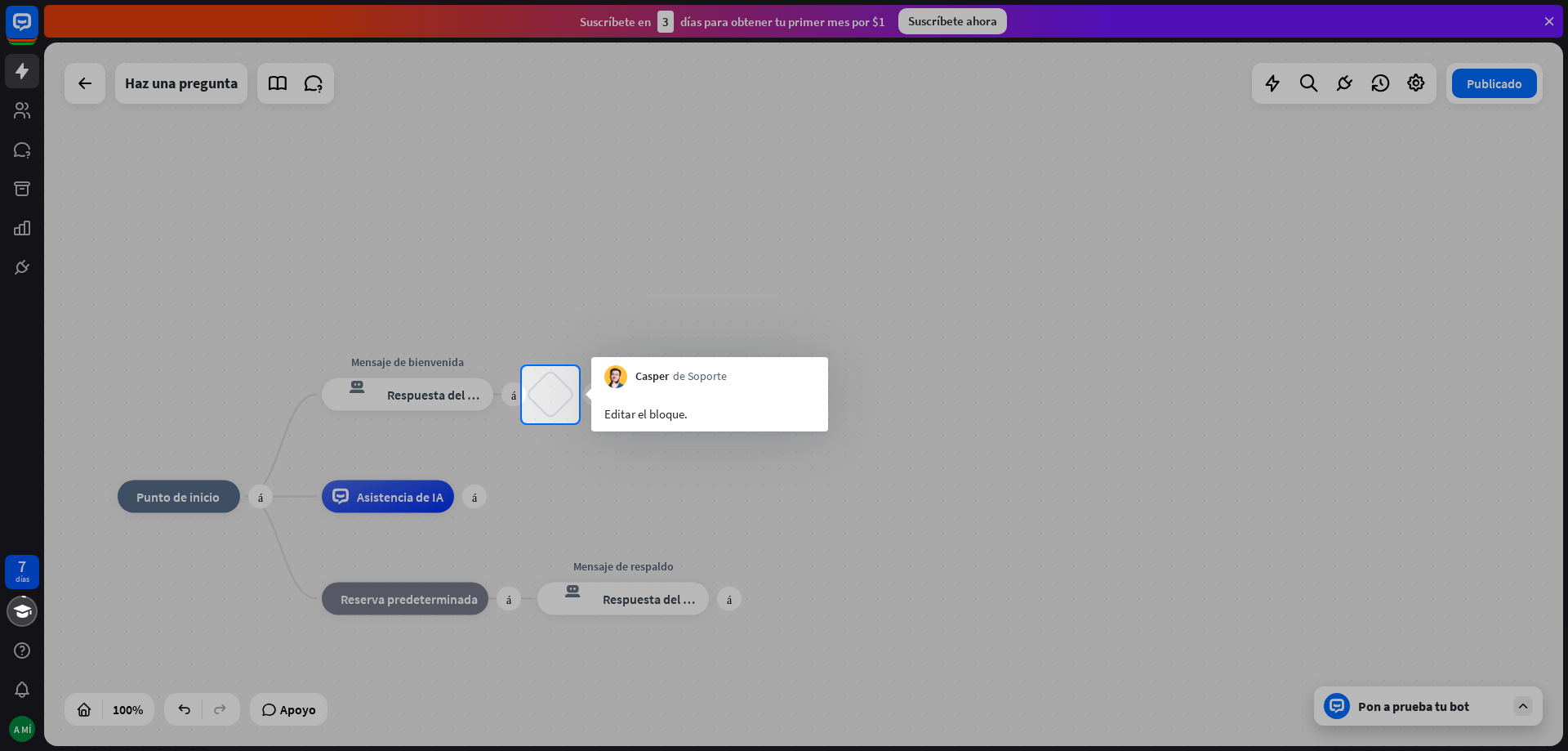
click at [433, 393] on div at bounding box center [261, 394] width 522 height 57
click at [640, 416] on font "Editar el bloque." at bounding box center [646, 414] width 83 height 15
drag, startPoint x: 179, startPoint y: 498, endPoint x: 191, endPoint y: 527, distance: 31.4
click at [180, 500] on div at bounding box center [784, 587] width 1568 height 329
click at [399, 394] on div at bounding box center [261, 394] width 522 height 57
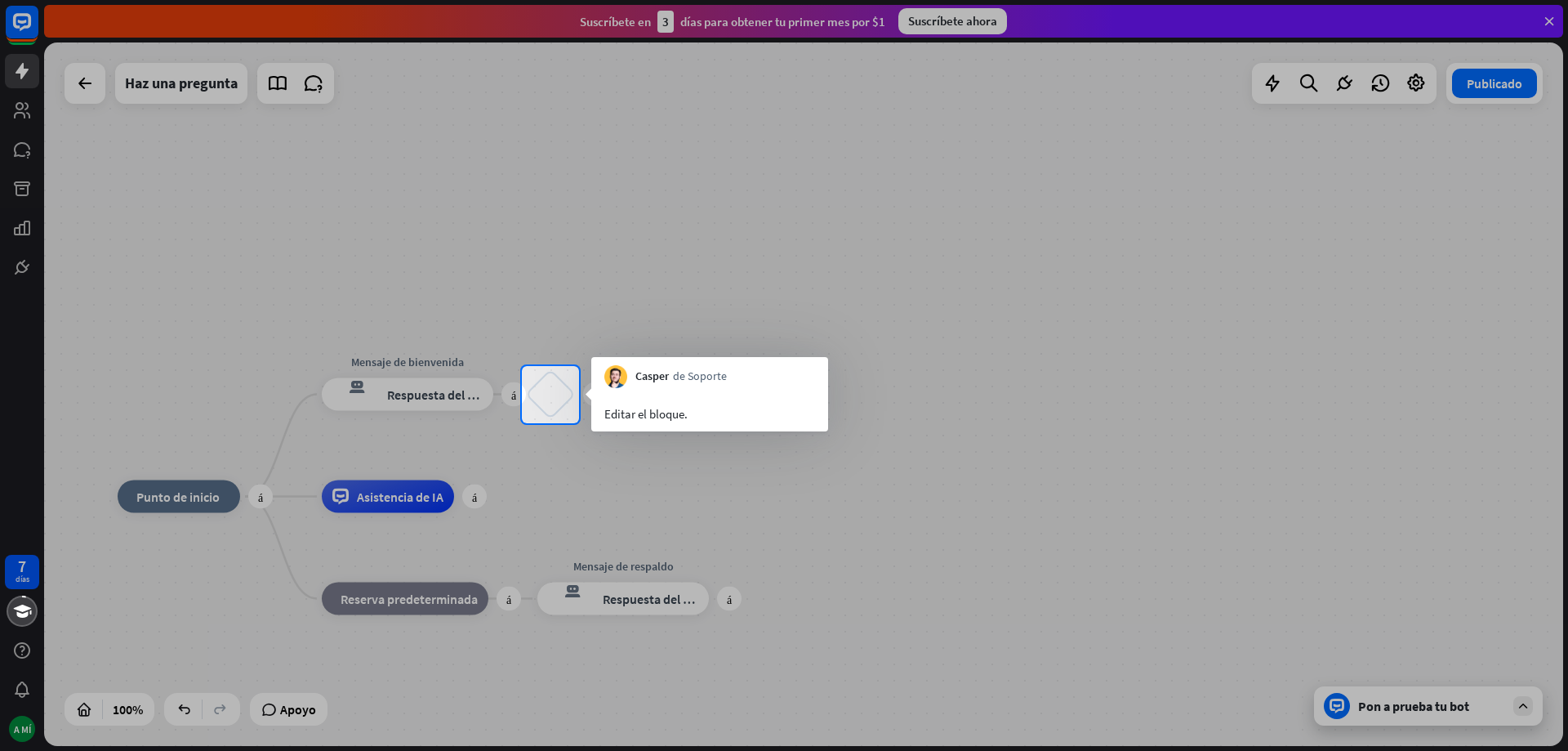
click at [356, 385] on div at bounding box center [261, 394] width 522 height 57
click at [561, 399] on div "bloquear_entrada_de_usuario" at bounding box center [550, 394] width 49 height 49
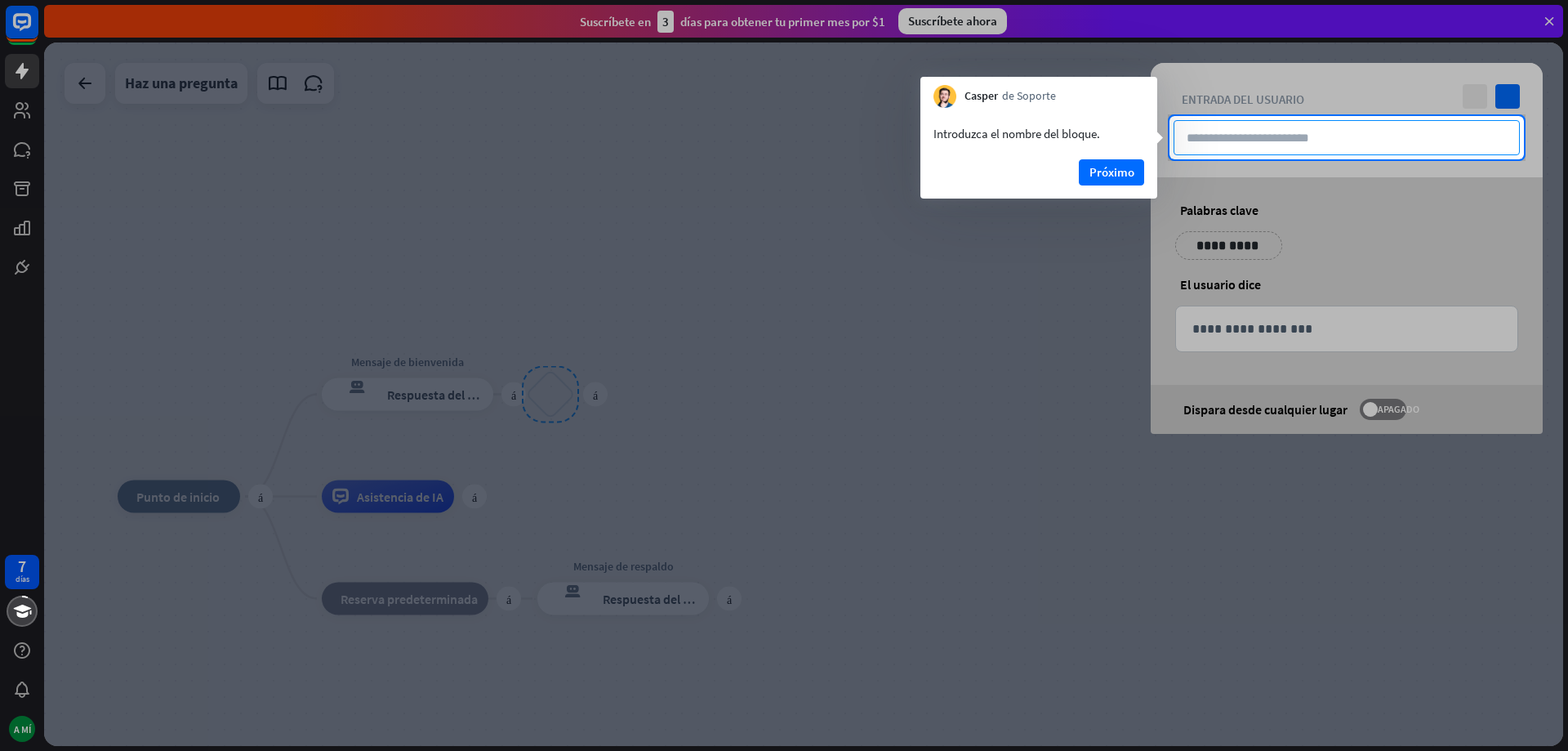
click at [1256, 137] on input "text" at bounding box center [1346, 138] width 346 height 35
type input "**********"
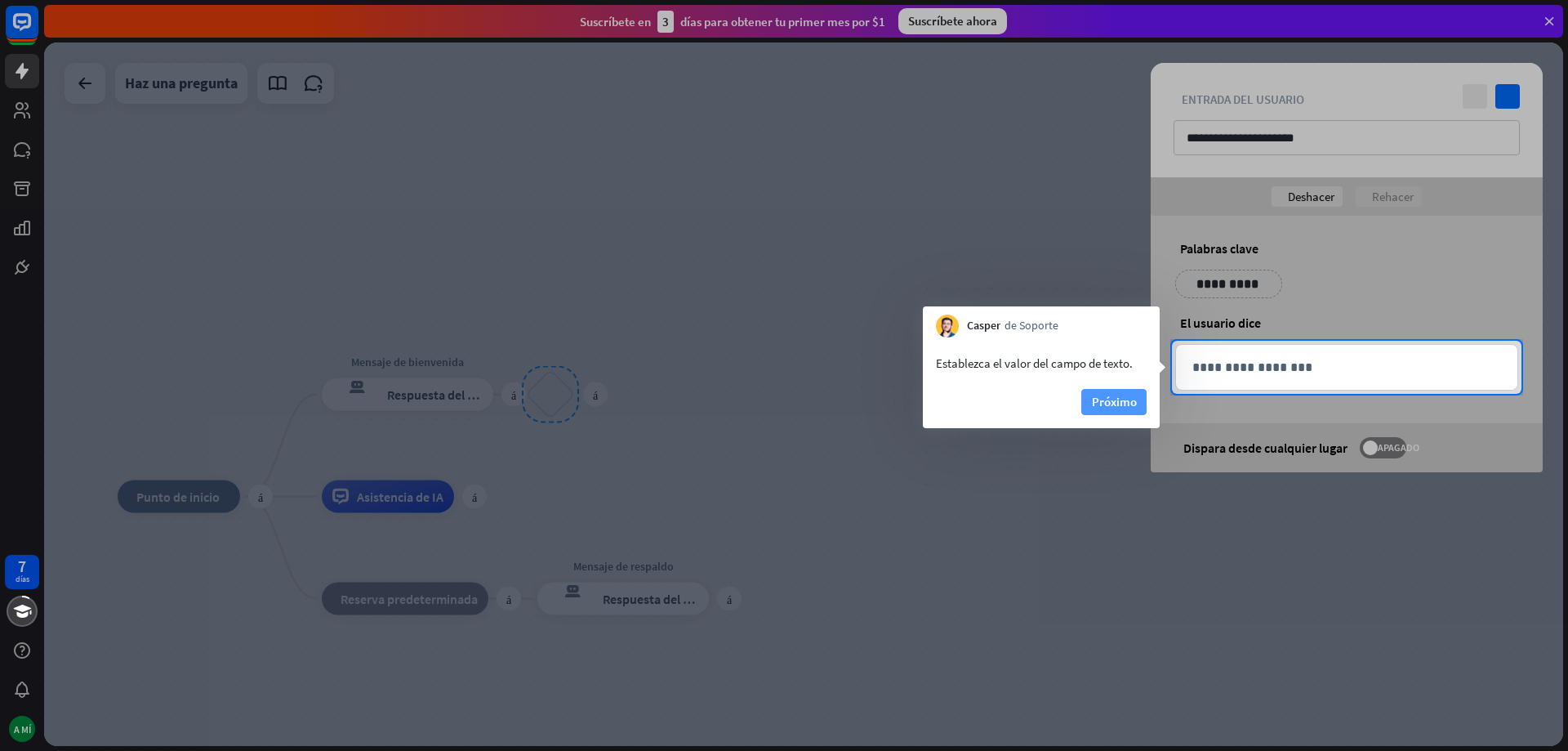
click at [1123, 405] on font "Próximo" at bounding box center [1114, 402] width 45 height 15
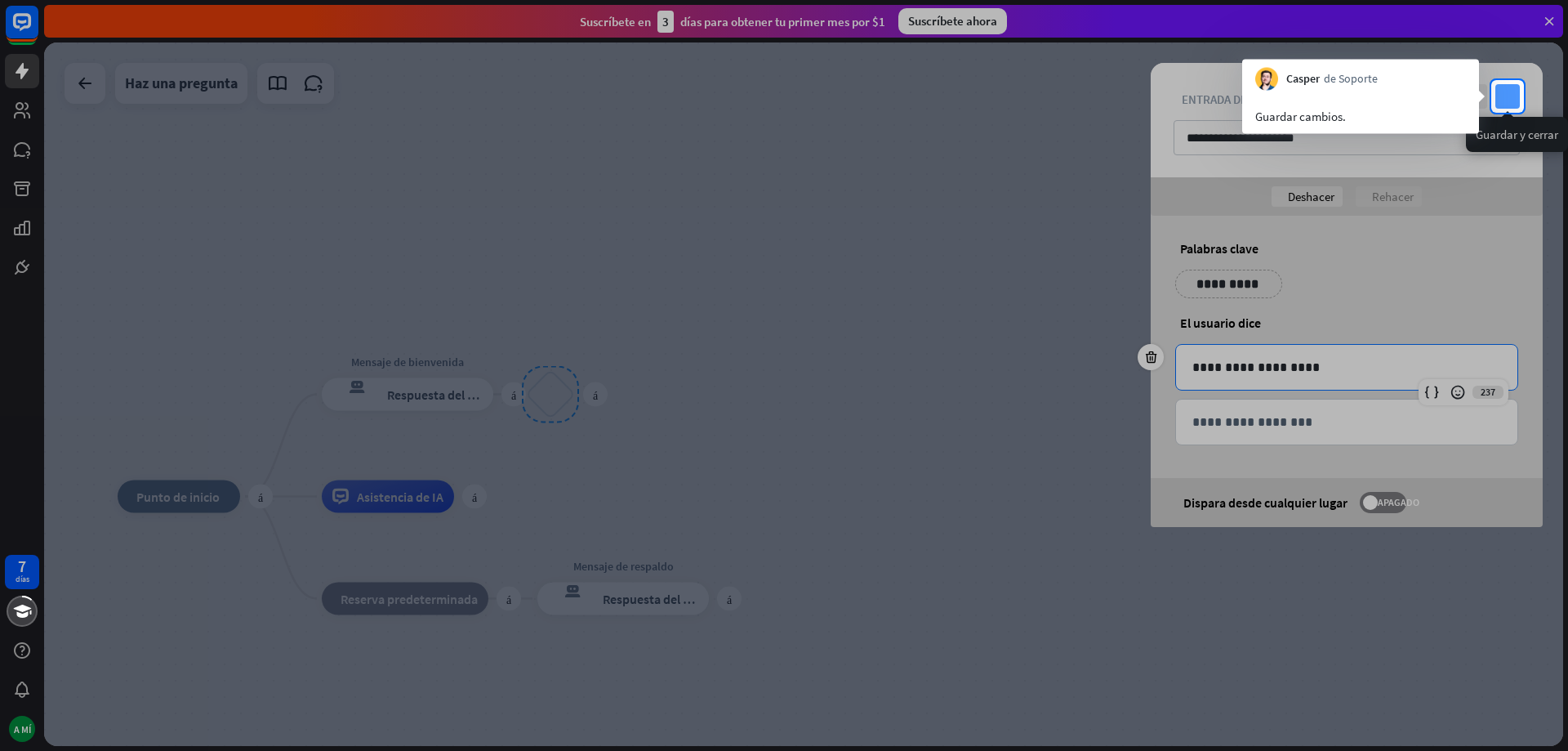
click at [1505, 94] on icon "controlar" at bounding box center [1507, 95] width 24 height 24
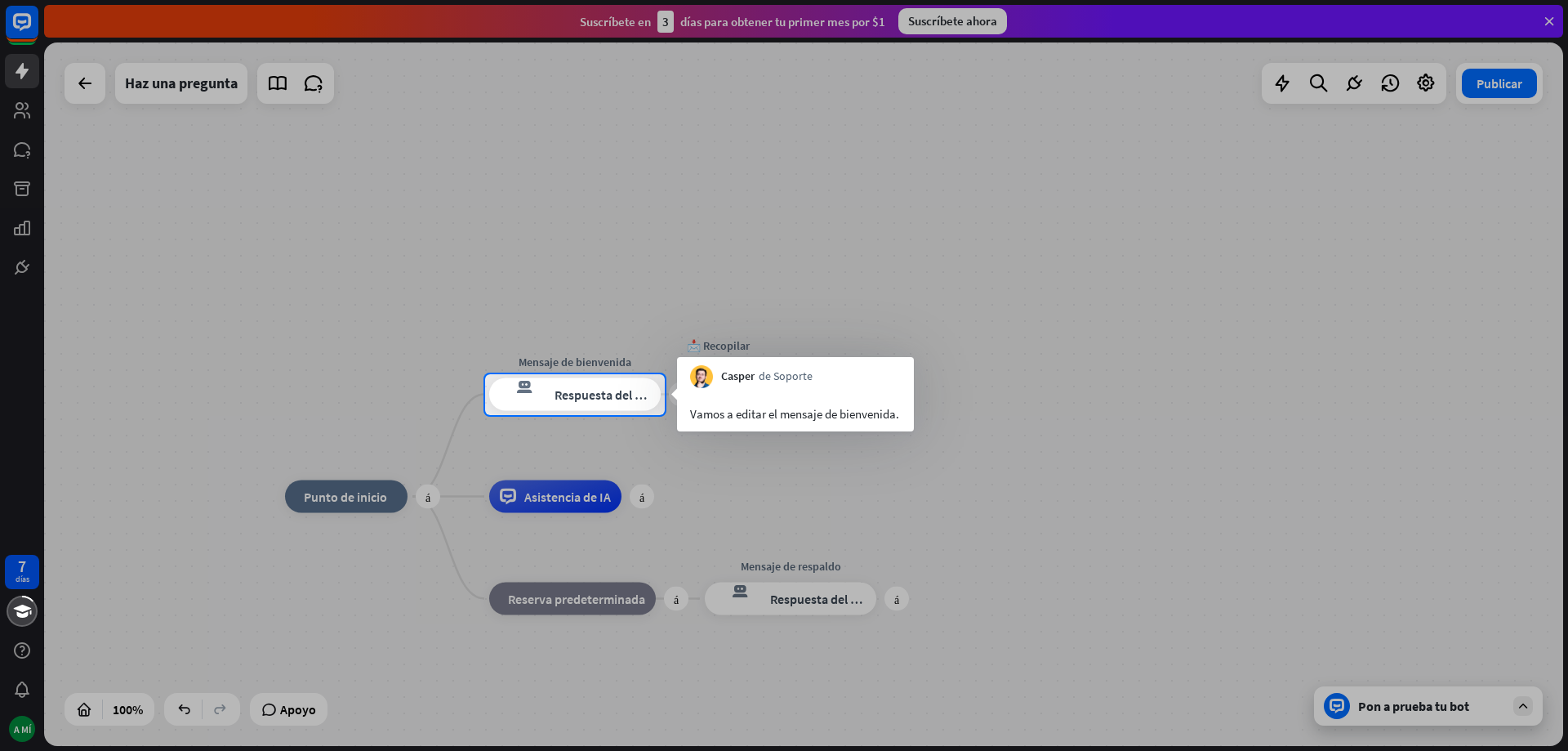
click at [767, 420] on font "Vamos a editar el mensaje de bienvenida." at bounding box center [794, 414] width 209 height 15
click at [574, 372] on div at bounding box center [784, 187] width 1568 height 374
click at [571, 358] on div at bounding box center [784, 187] width 1568 height 374
click at [571, 394] on font "Respuesta del bot" at bounding box center [603, 394] width 99 height 16
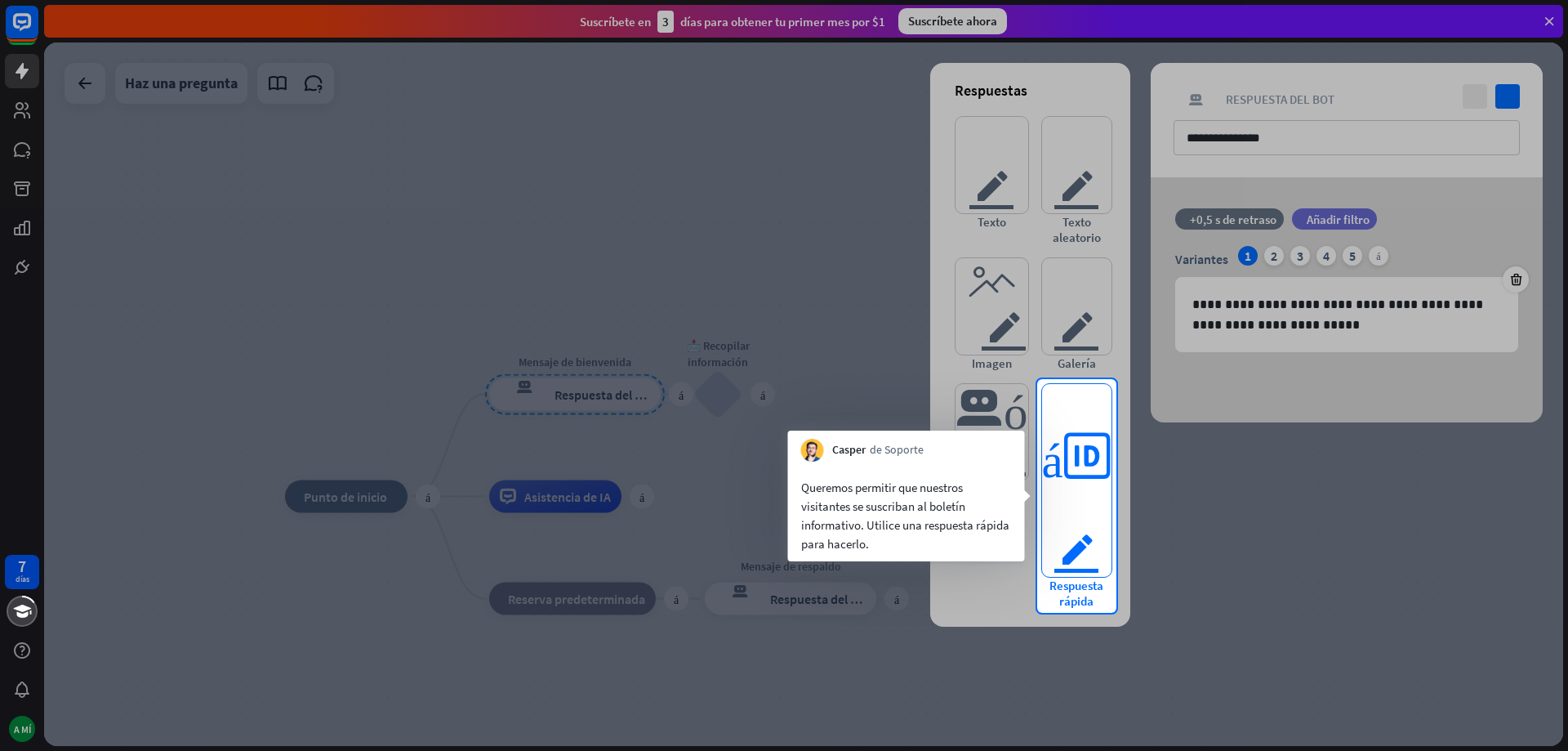
click at [1083, 457] on font "respuestas rápidas del editor" at bounding box center [1076, 504] width 69 height 145
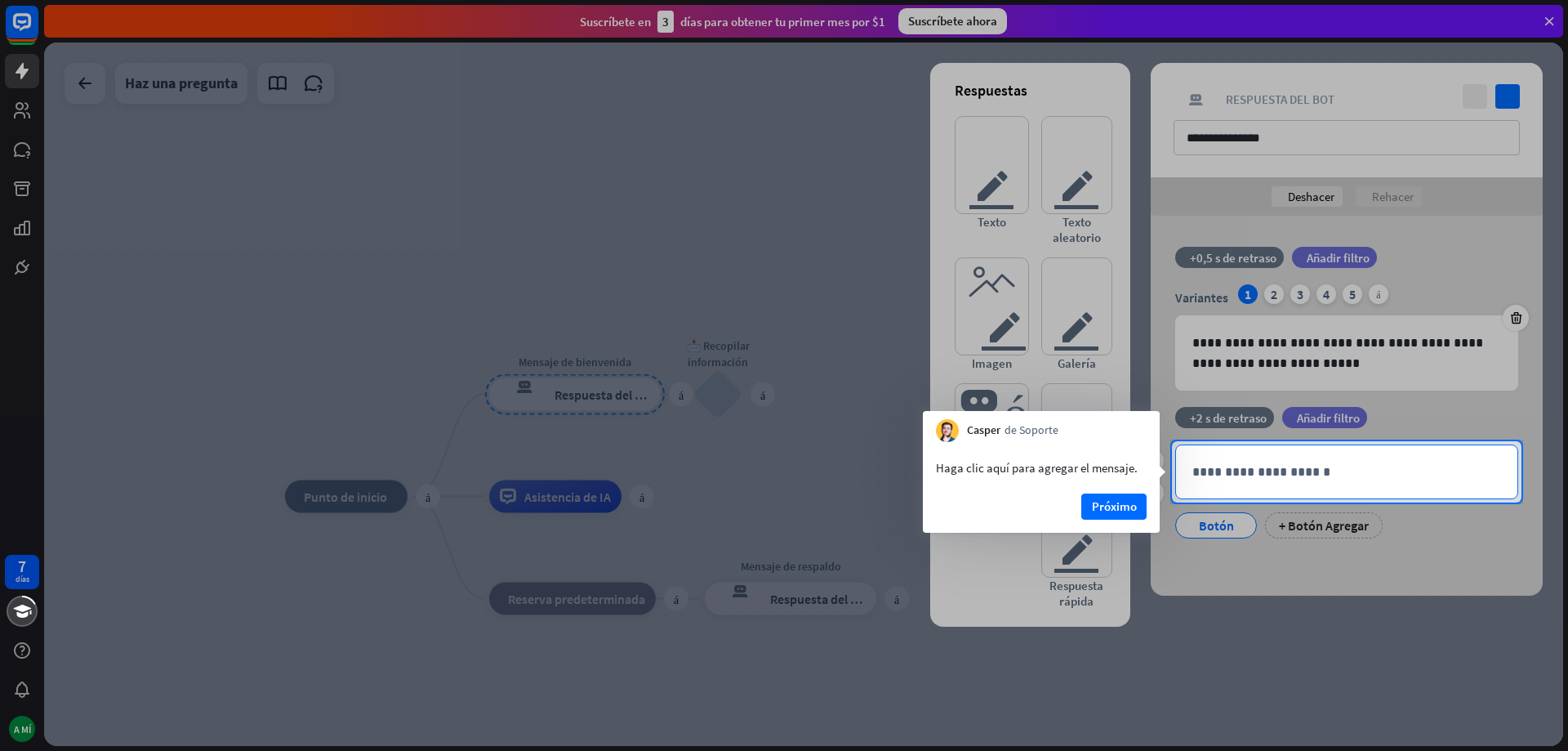
click at [1257, 478] on p "**********" at bounding box center [1346, 471] width 308 height 20
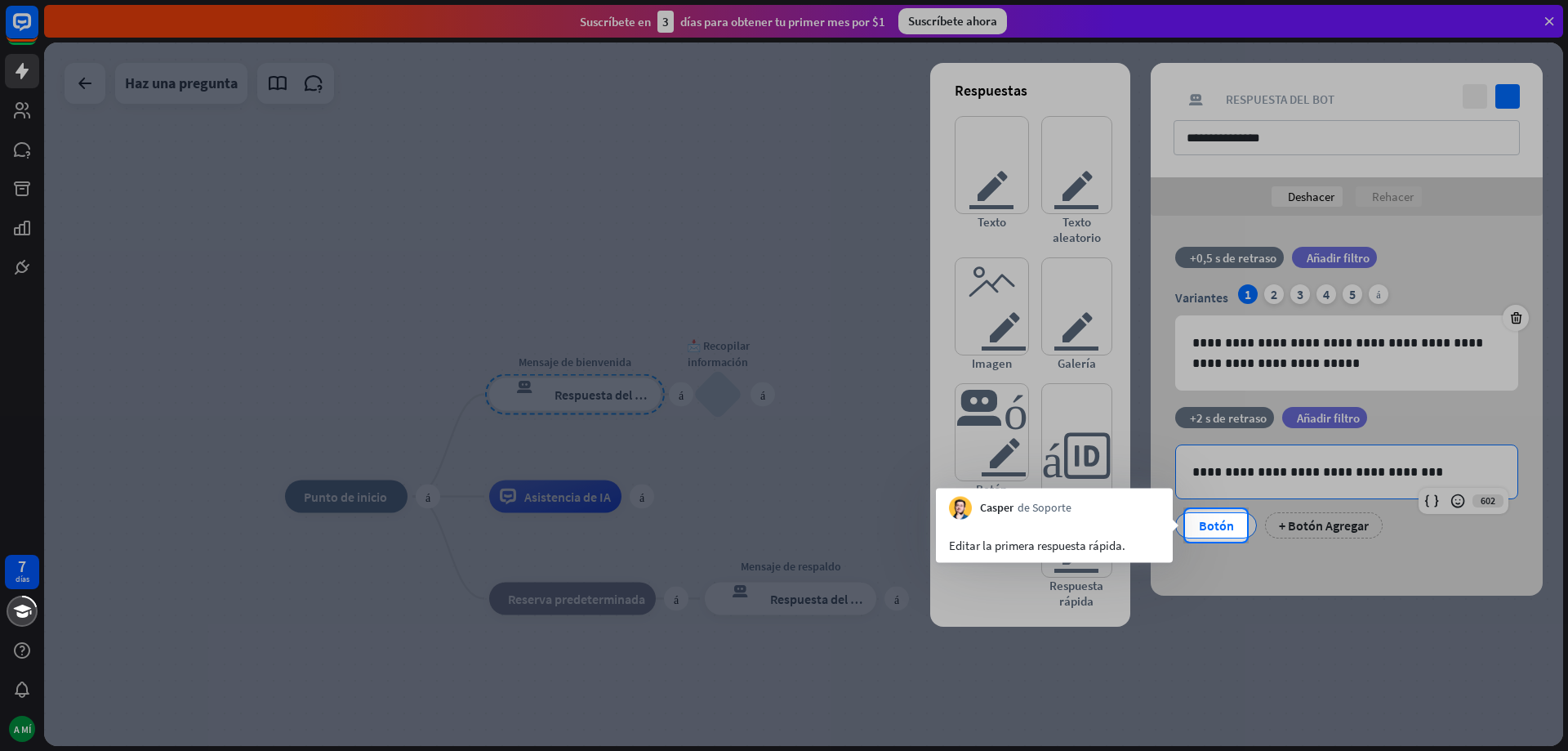
click at [1248, 348] on div at bounding box center [784, 255] width 1568 height 509
click at [1248, 349] on div at bounding box center [784, 255] width 1568 height 509
click at [1248, 350] on div at bounding box center [784, 255] width 1568 height 509
click at [1226, 134] on div at bounding box center [784, 255] width 1568 height 509
click at [802, 154] on div at bounding box center [784, 255] width 1568 height 509
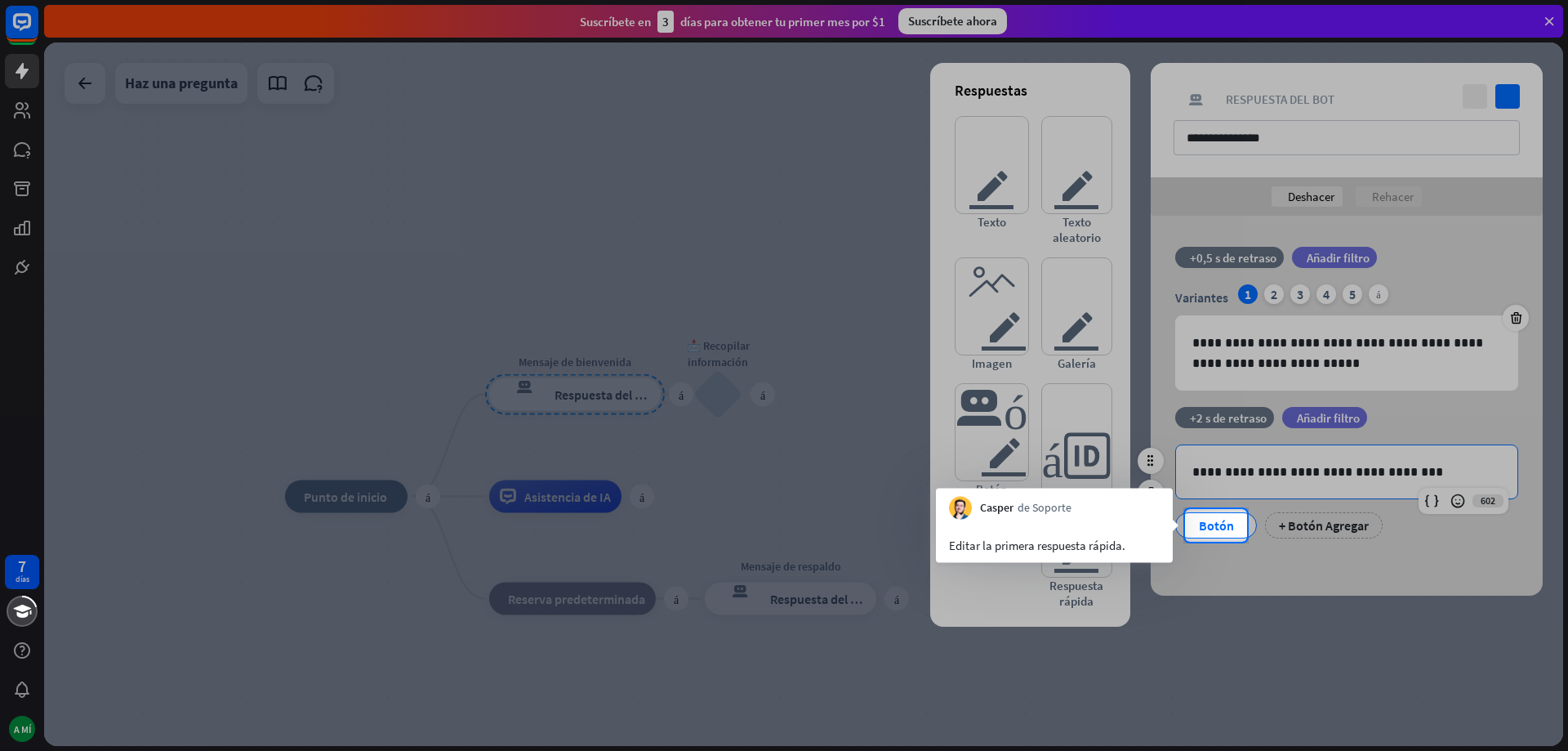
drag, startPoint x: 1216, startPoint y: 523, endPoint x: 1262, endPoint y: 576, distance: 70.2
click at [1215, 523] on font "Botón" at bounding box center [1216, 524] width 35 height 16
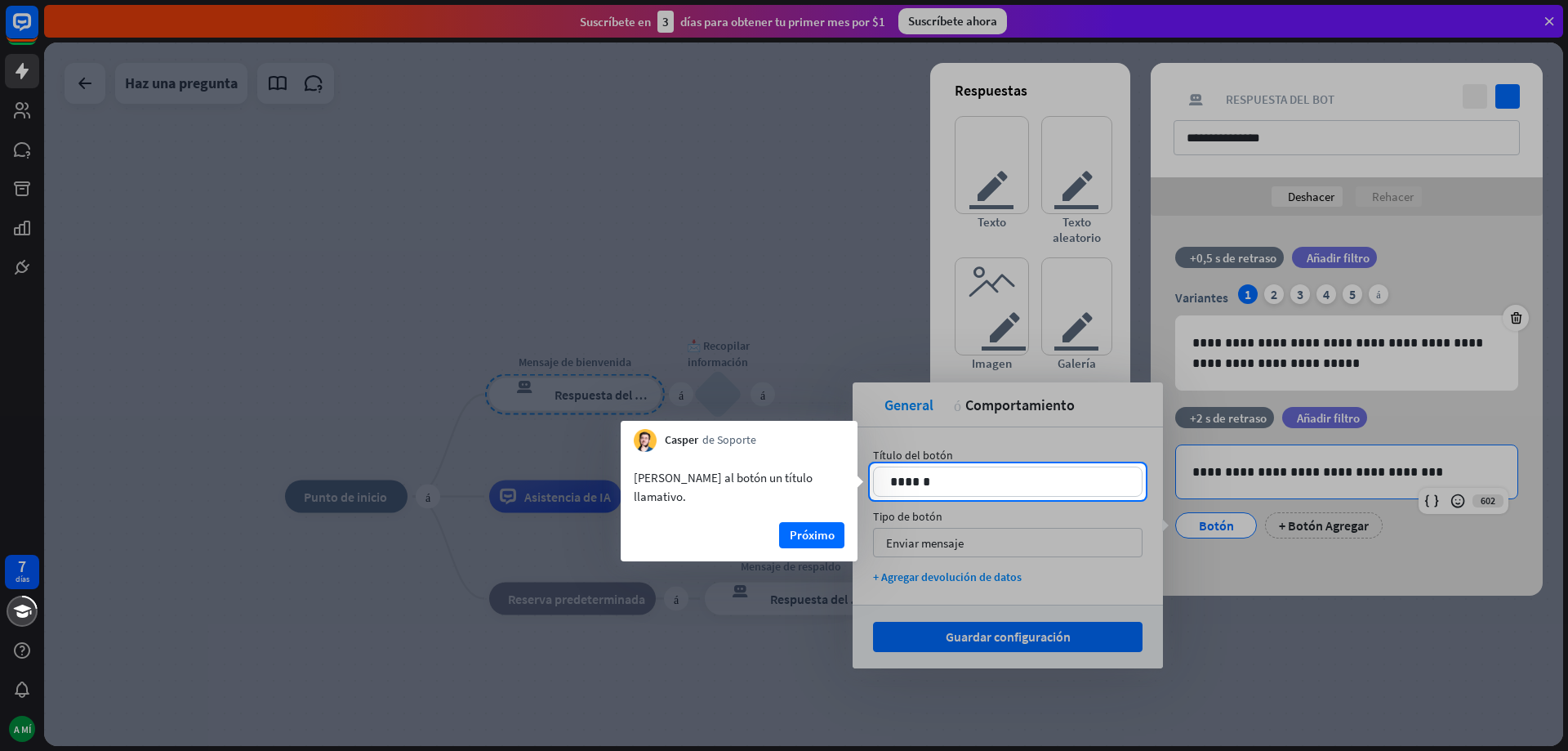
click at [736, 244] on div at bounding box center [784, 231] width 1568 height 464
